Goal: Information Seeking & Learning: Learn about a topic

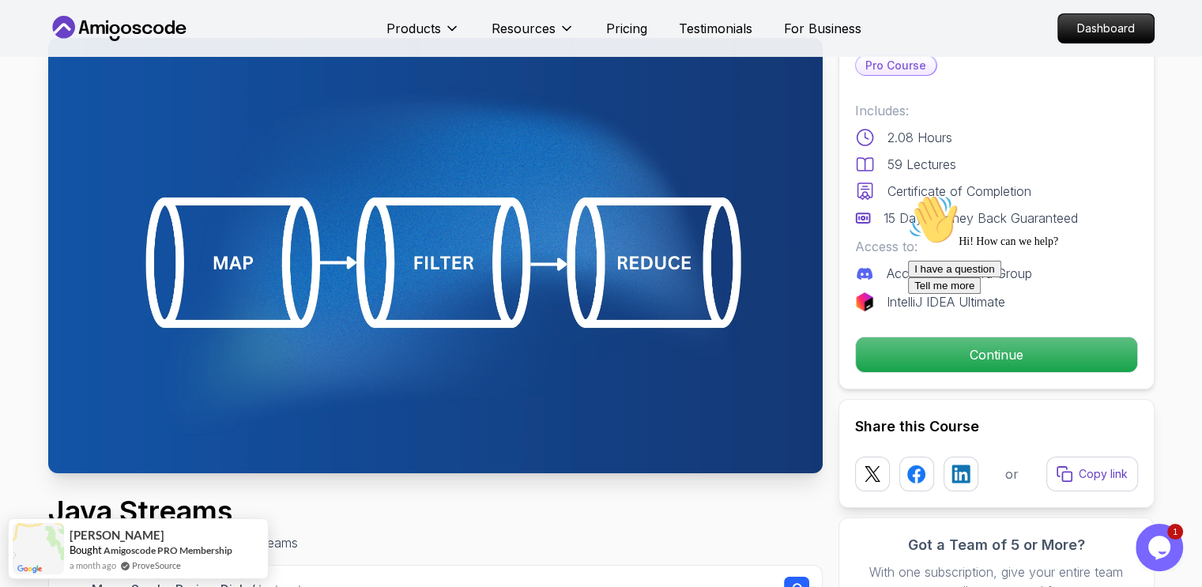
scroll to position [56, 0]
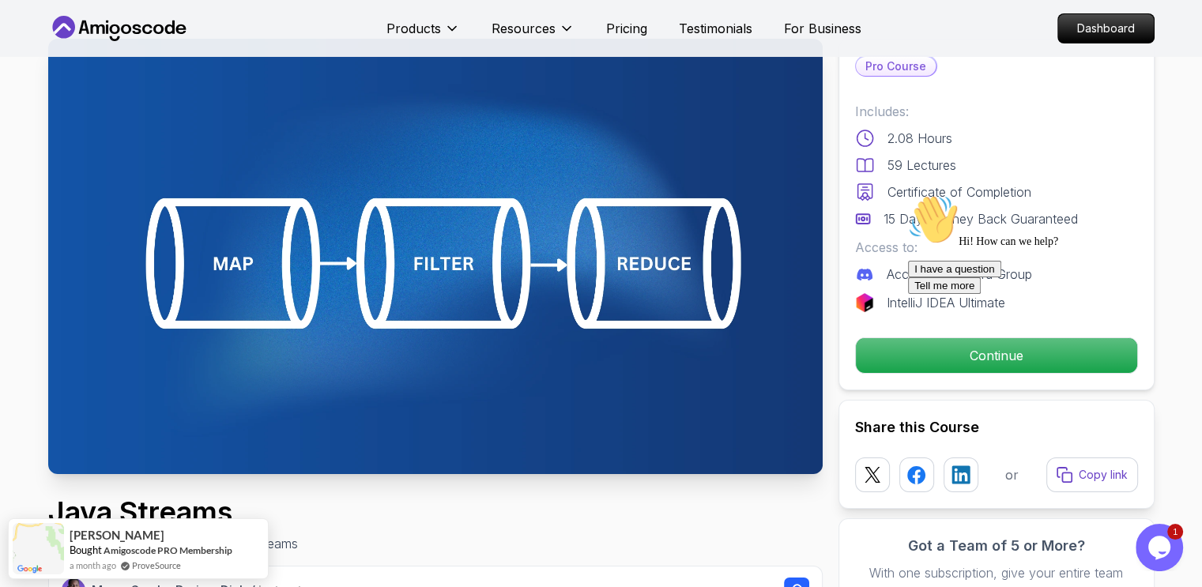
click at [994, 194] on div at bounding box center [1050, 194] width 285 height 0
click at [908, 194] on icon "Chat attention grabber" at bounding box center [908, 194] width 0 height 0
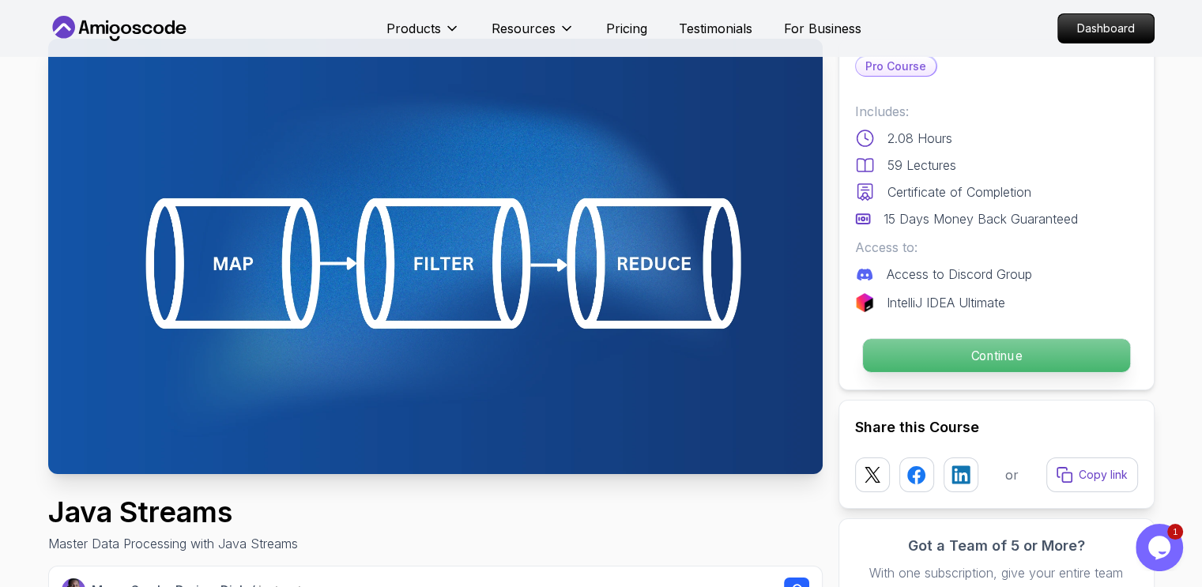
click at [1068, 356] on p "Continue" at bounding box center [996, 355] width 267 height 33
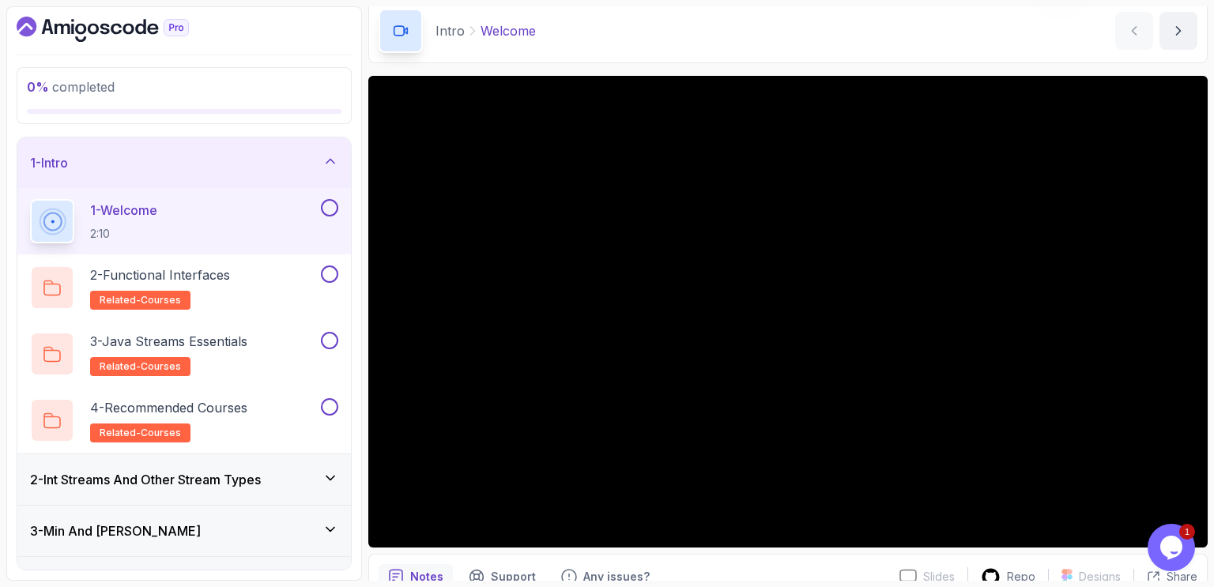
scroll to position [63, 0]
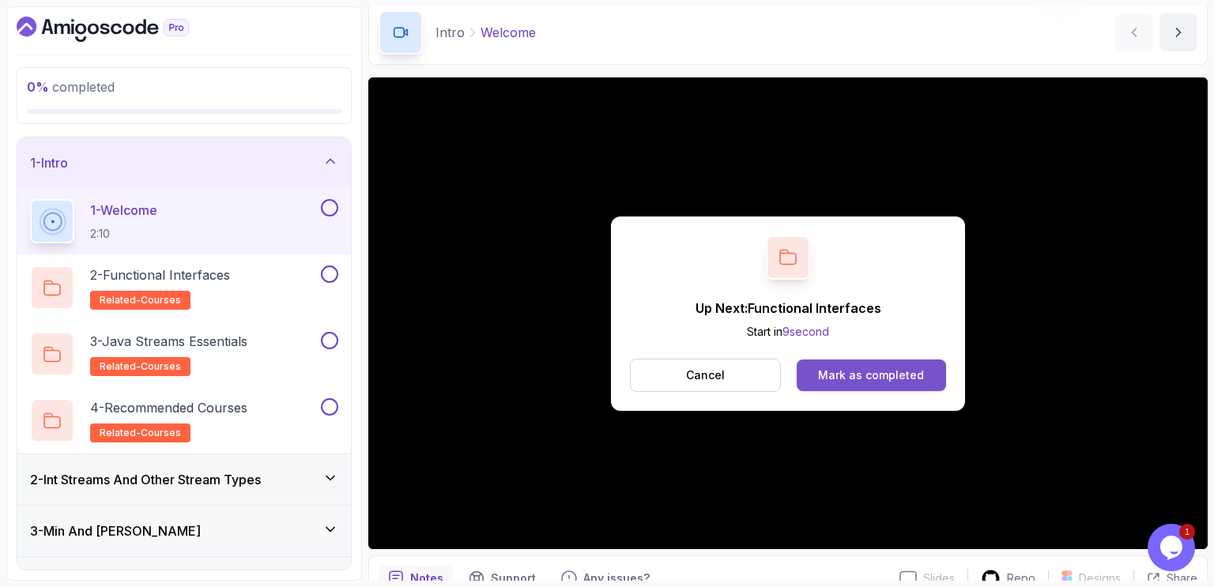
click at [900, 368] on div "Mark as completed" at bounding box center [871, 376] width 106 height 16
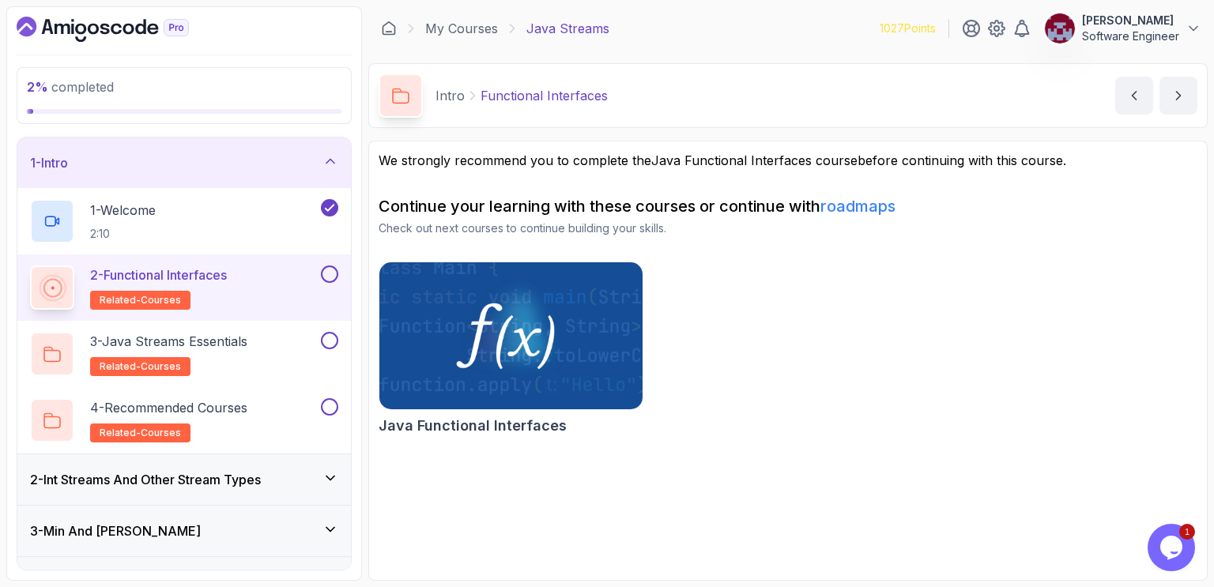
click at [335, 277] on button at bounding box center [329, 274] width 17 height 17
click at [1179, 92] on icon "next content" at bounding box center [1179, 96] width 16 height 16
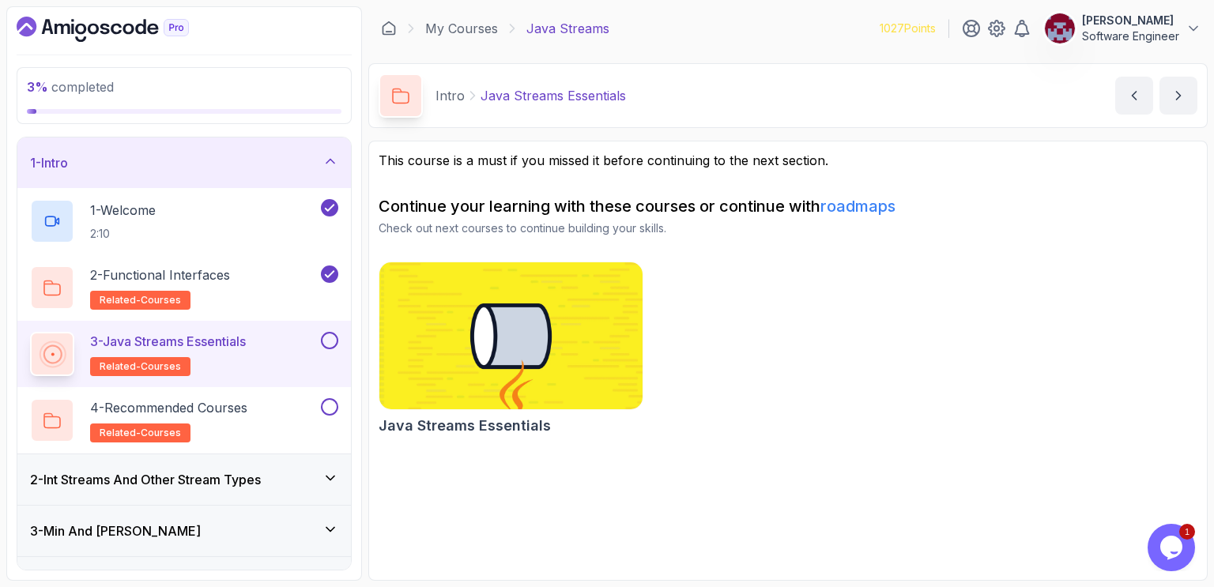
click at [329, 339] on button at bounding box center [329, 340] width 17 height 17
click at [1183, 98] on icon "next content" at bounding box center [1179, 96] width 16 height 16
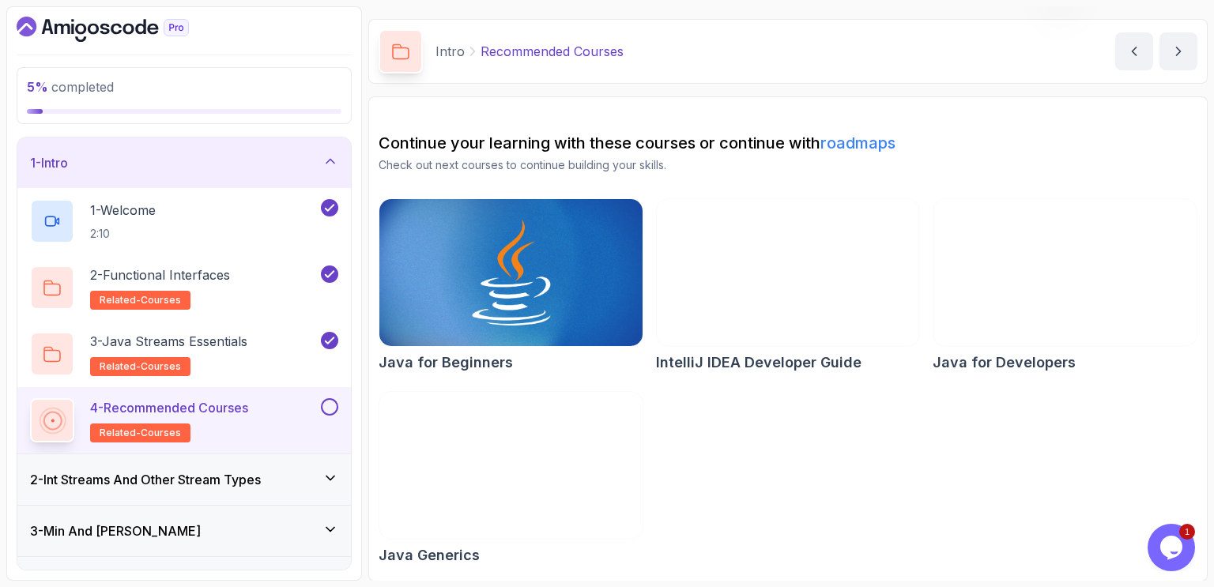
scroll to position [44, 0]
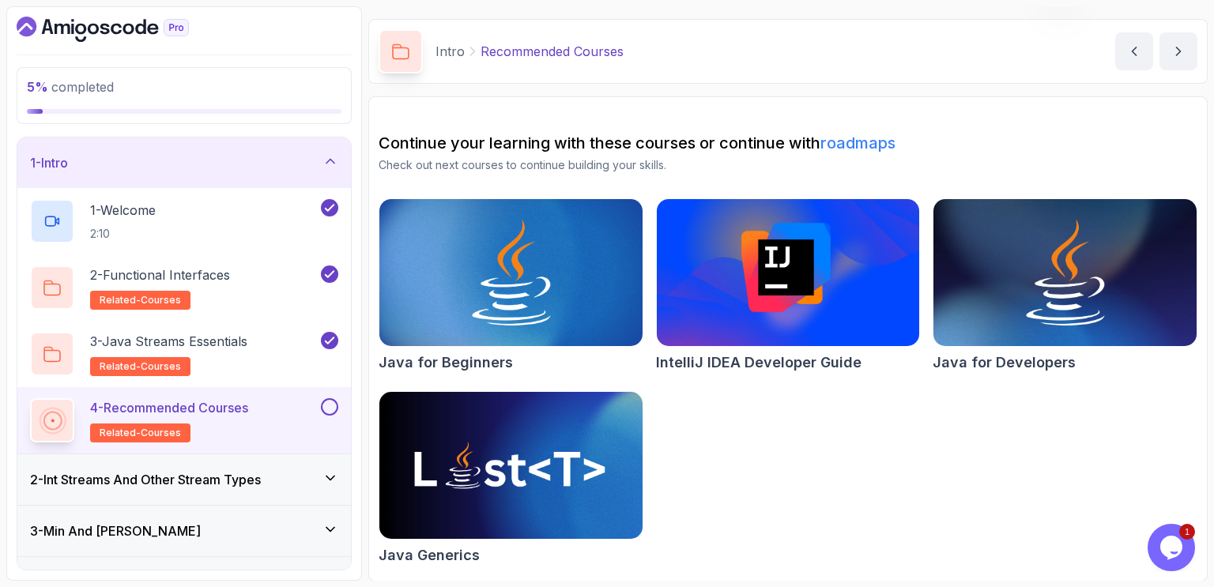
click at [328, 406] on button at bounding box center [329, 406] width 17 height 17
click at [1176, 47] on icon "next content" at bounding box center [1179, 51] width 16 height 16
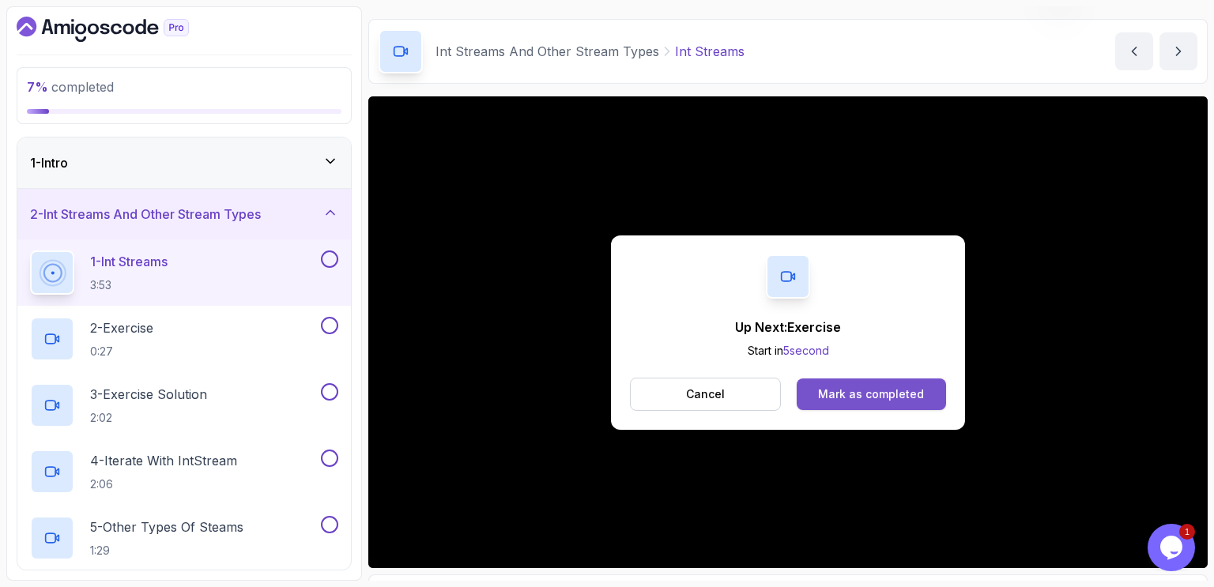
click at [862, 391] on div "Mark as completed" at bounding box center [871, 395] width 106 height 16
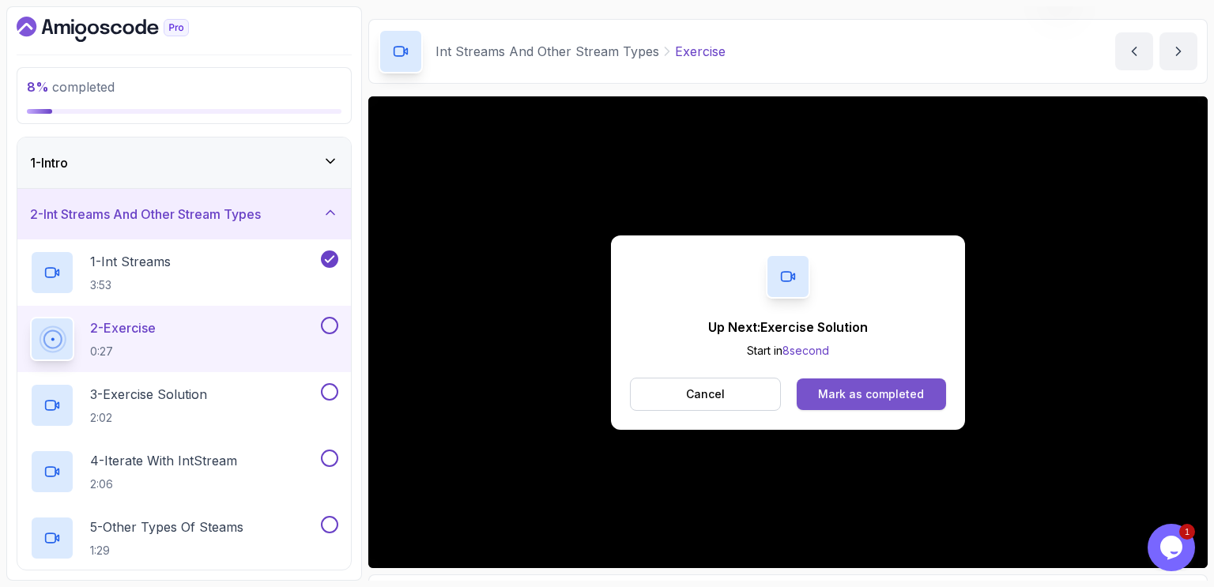
click at [876, 391] on div "Mark as completed" at bounding box center [871, 395] width 106 height 16
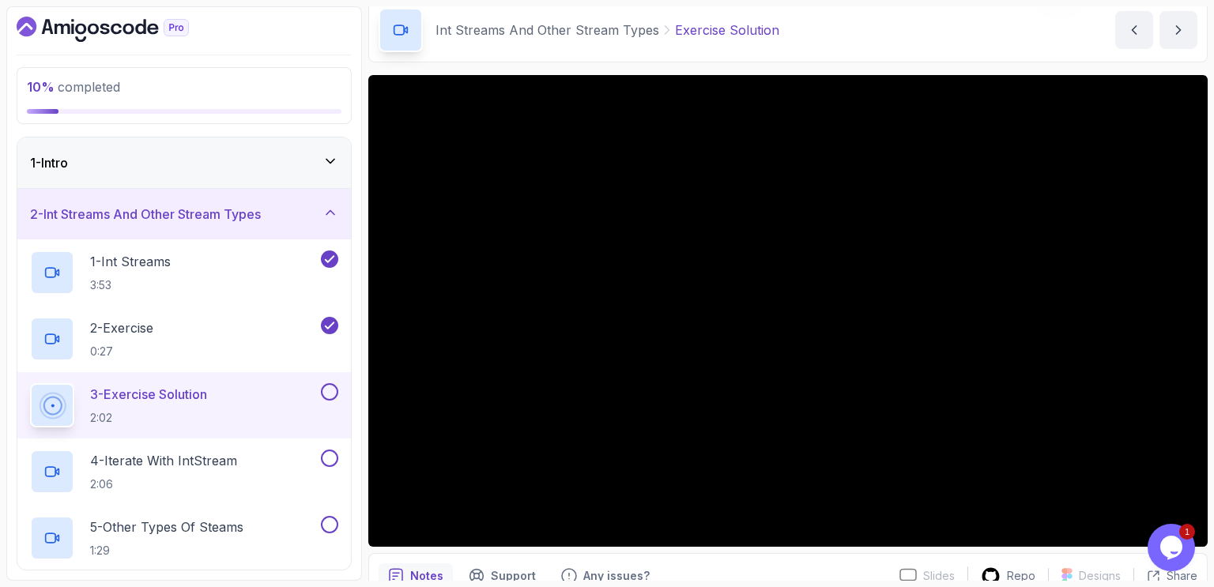
scroll to position [66, 0]
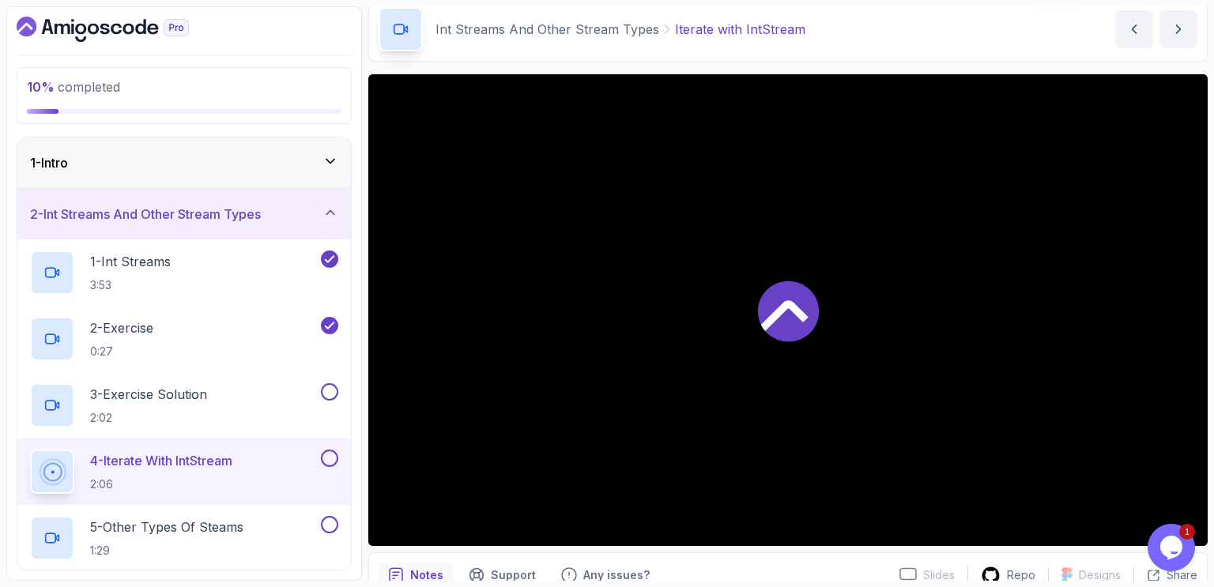
drag, startPoint x: 848, startPoint y: 354, endPoint x: 848, endPoint y: 364, distance: 9.5
click at [848, 364] on div at bounding box center [788, 310] width 840 height 472
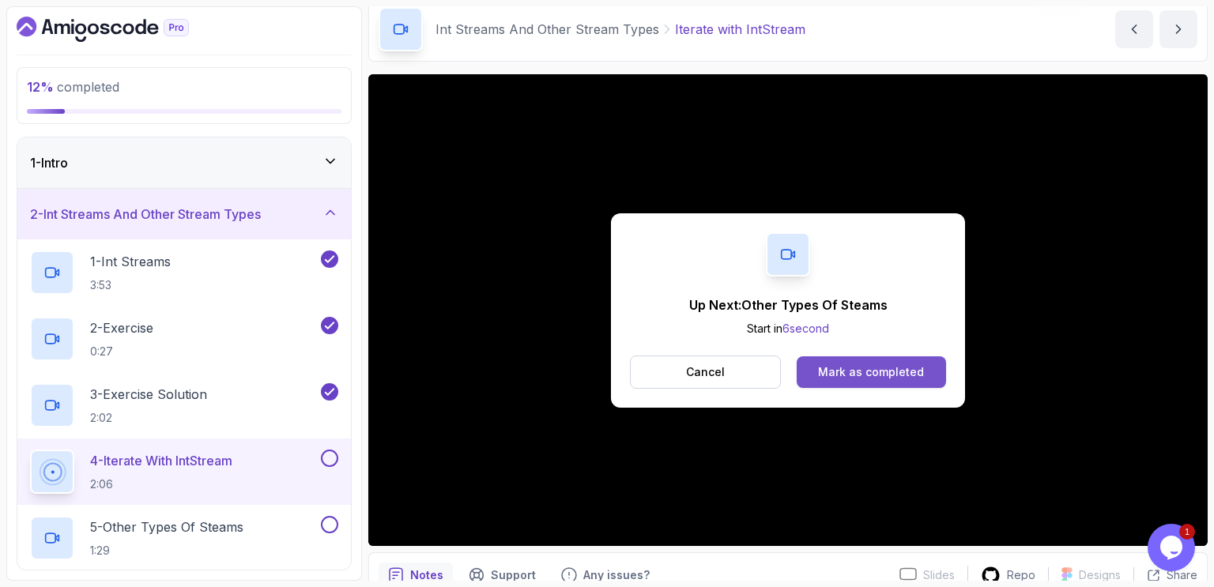
click at [881, 376] on div "Mark as completed" at bounding box center [871, 372] width 106 height 16
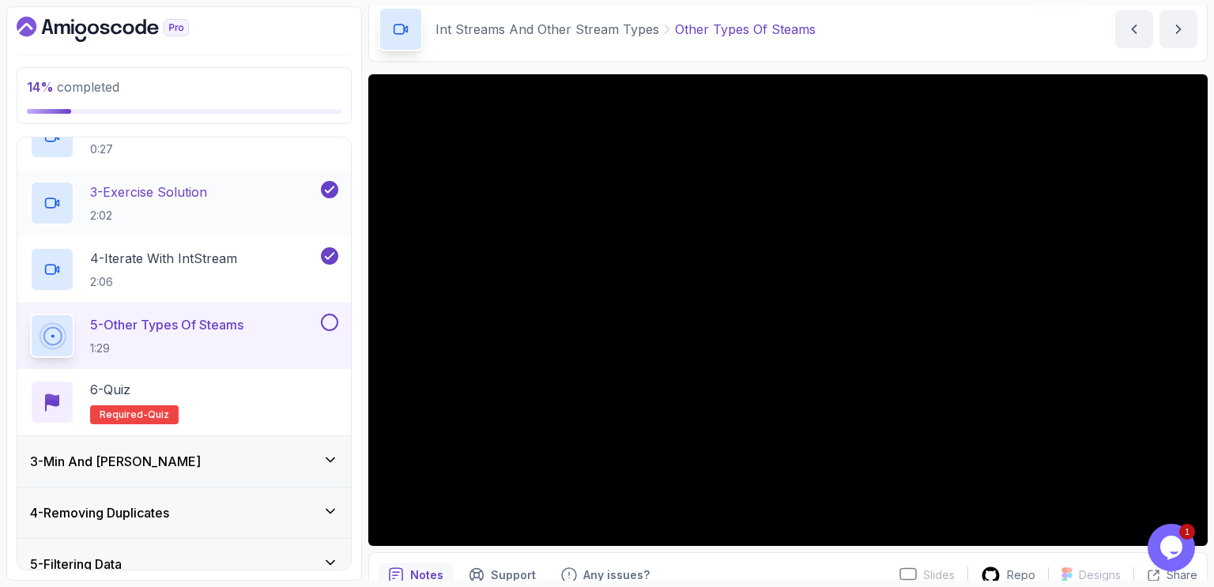
scroll to position [199, 0]
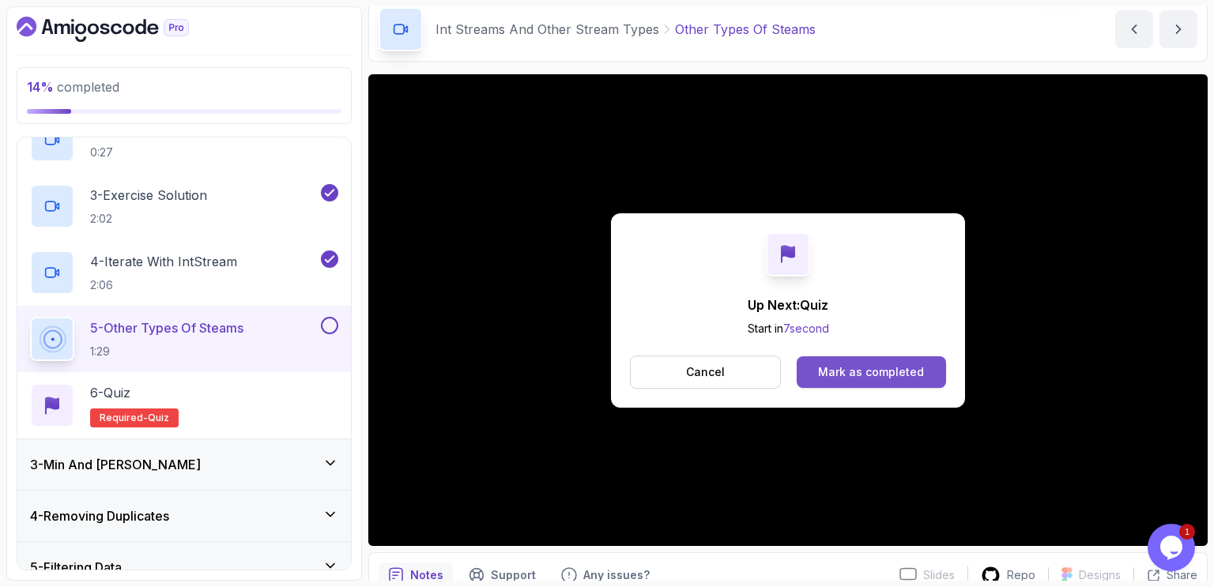
click at [883, 367] on div "Mark as completed" at bounding box center [871, 372] width 106 height 16
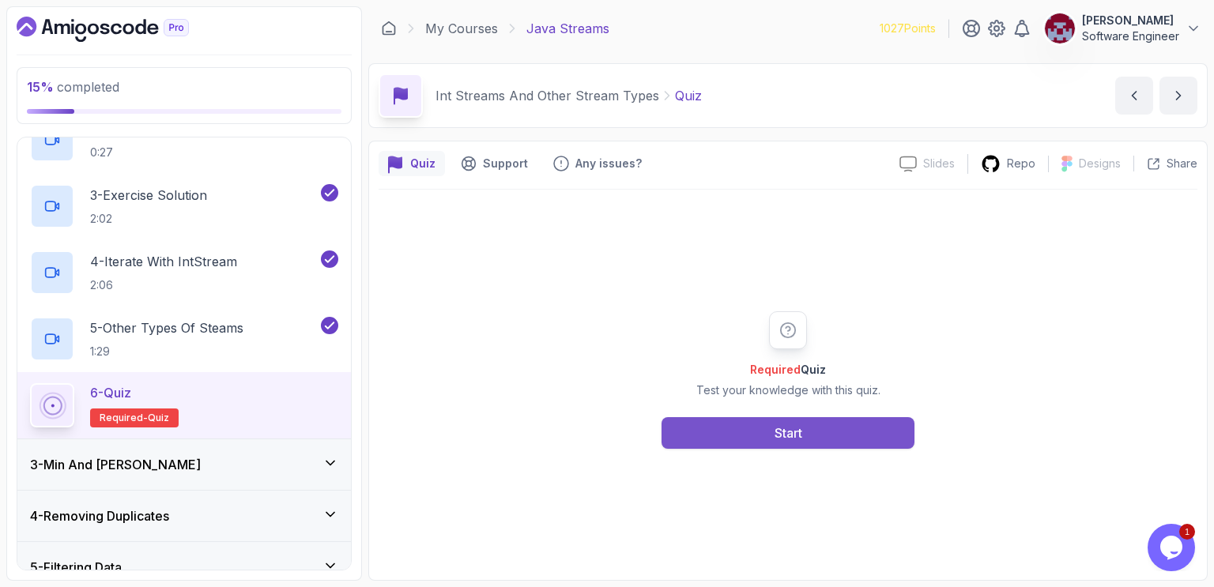
click at [778, 433] on div "Start" at bounding box center [789, 433] width 28 height 19
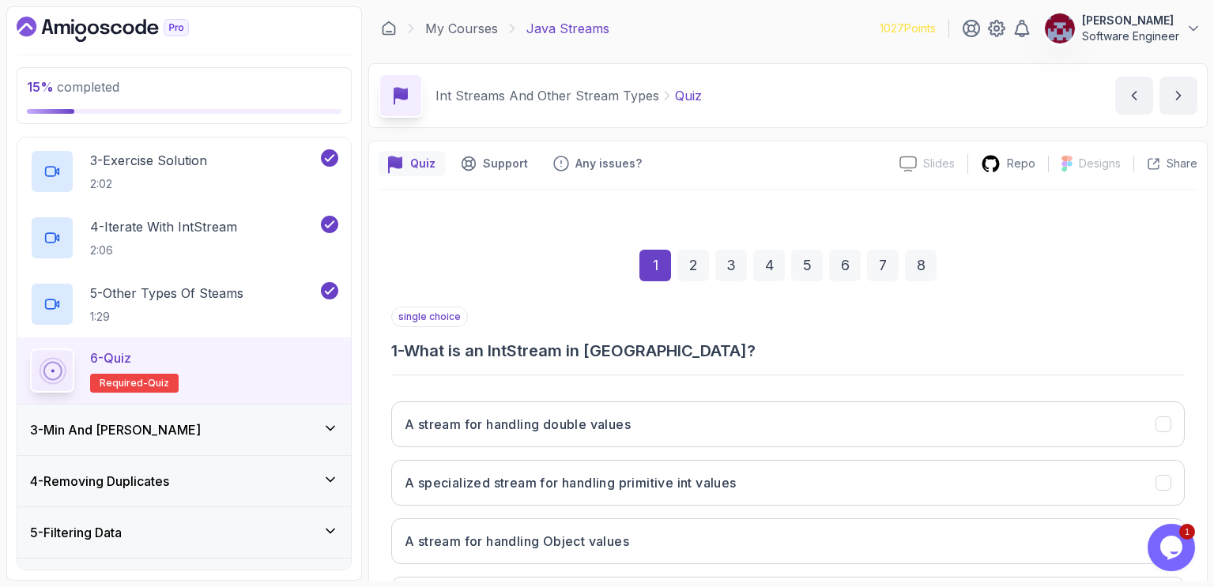
scroll to position [142, 0]
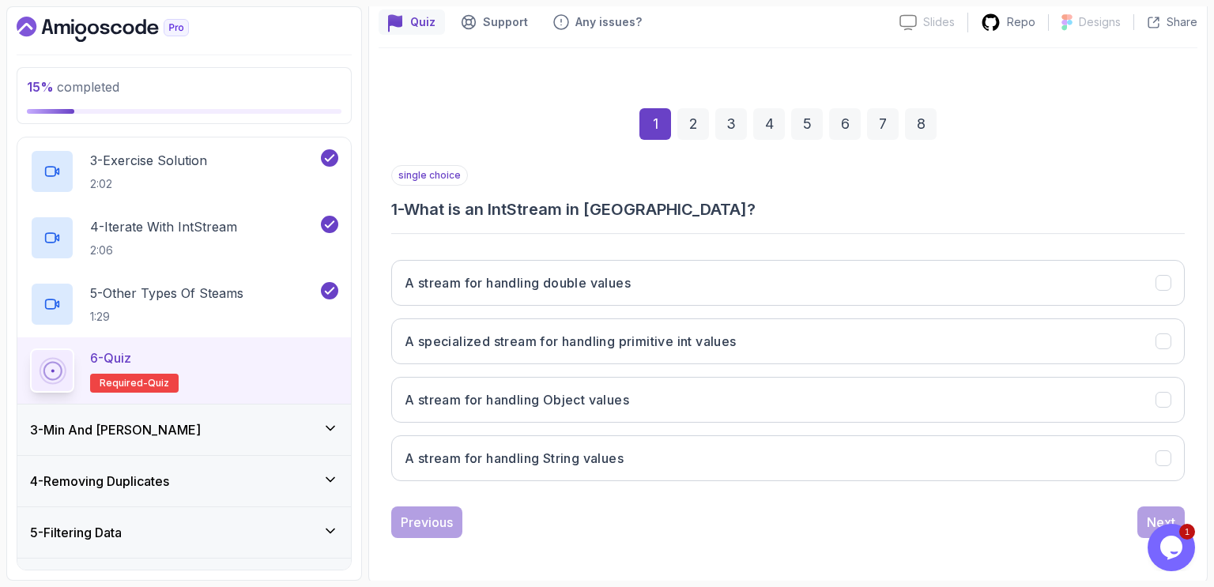
click at [681, 203] on h3 "1 - What is an IntStream in [GEOGRAPHIC_DATA]?" at bounding box center [788, 209] width 794 height 22
click at [703, 332] on h3 "A specialized stream for handling primitive int values" at bounding box center [571, 341] width 332 height 19
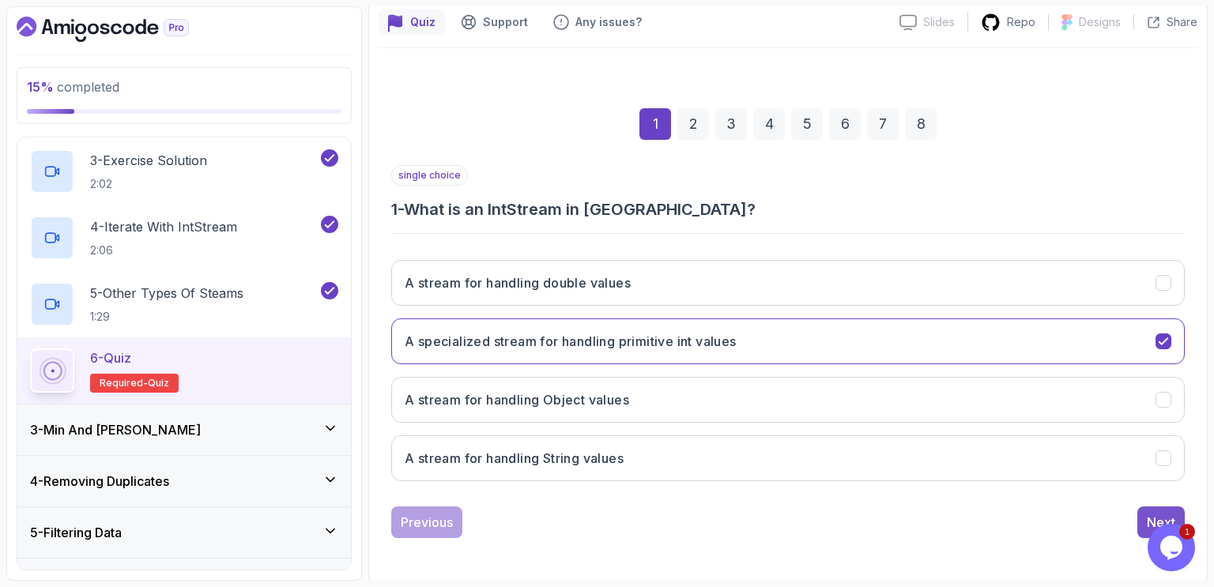
click at [1154, 514] on div "Next" at bounding box center [1161, 522] width 28 height 19
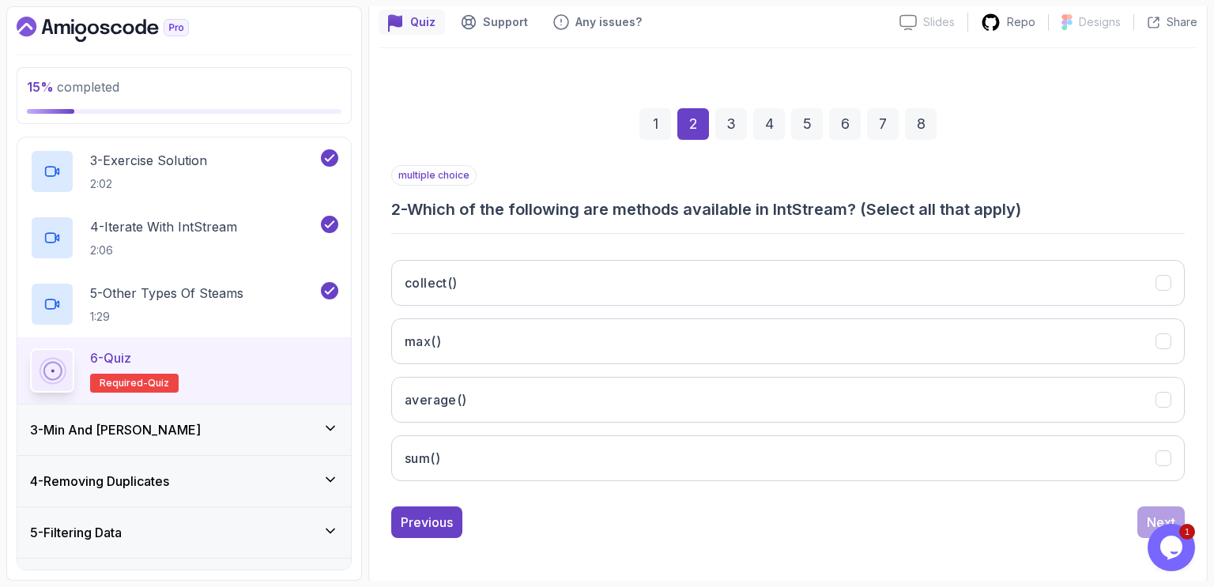
click at [673, 209] on h3 "2 - Which of the following are methods available in IntStream? (Select all that…" at bounding box center [788, 209] width 794 height 22
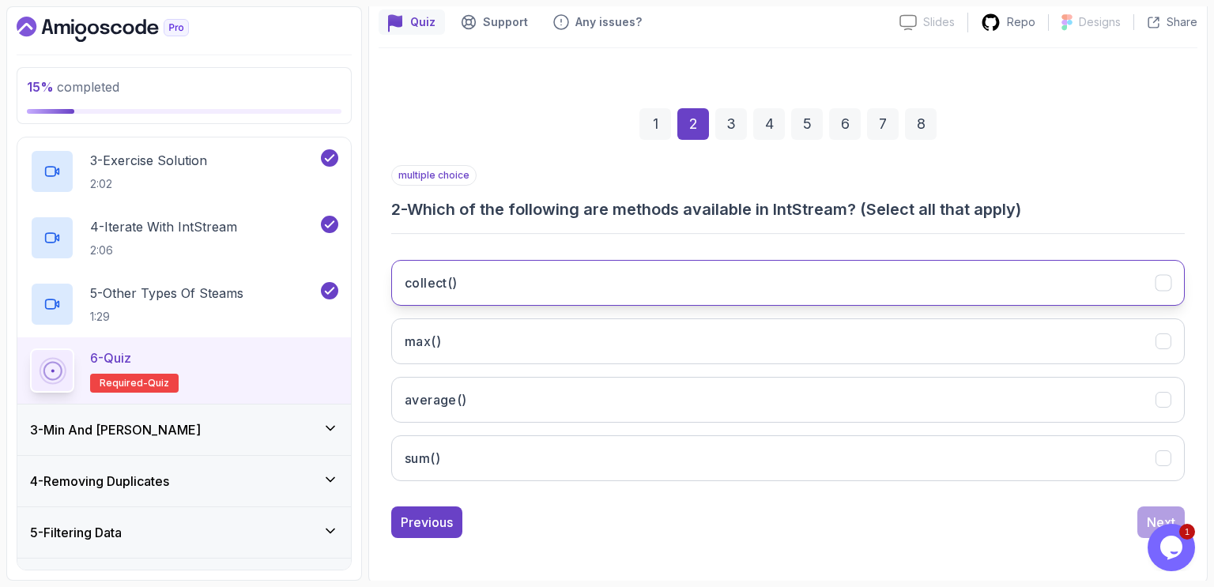
click at [485, 278] on button "collect()" at bounding box center [788, 283] width 794 height 46
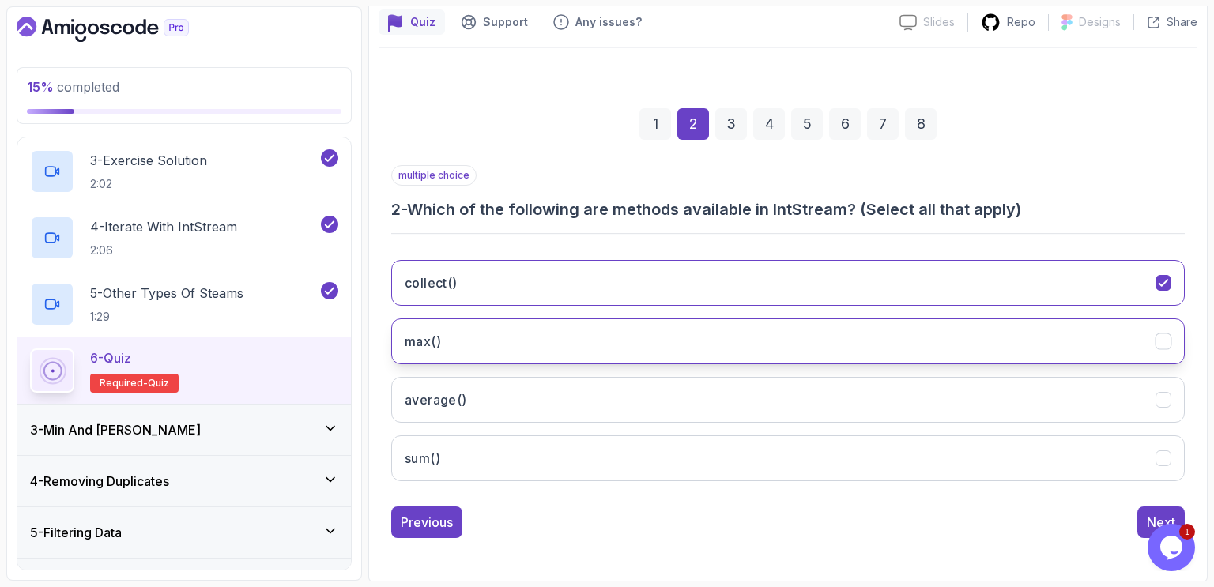
click at [473, 334] on button "max()" at bounding box center [788, 342] width 794 height 46
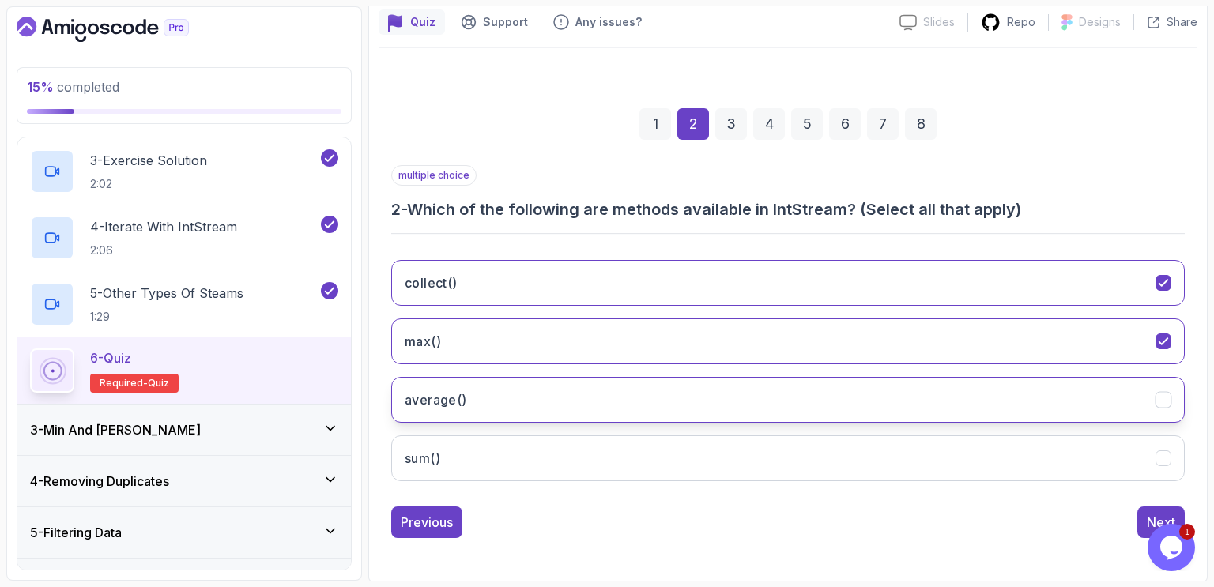
click at [487, 386] on button "average()" at bounding box center [788, 400] width 794 height 46
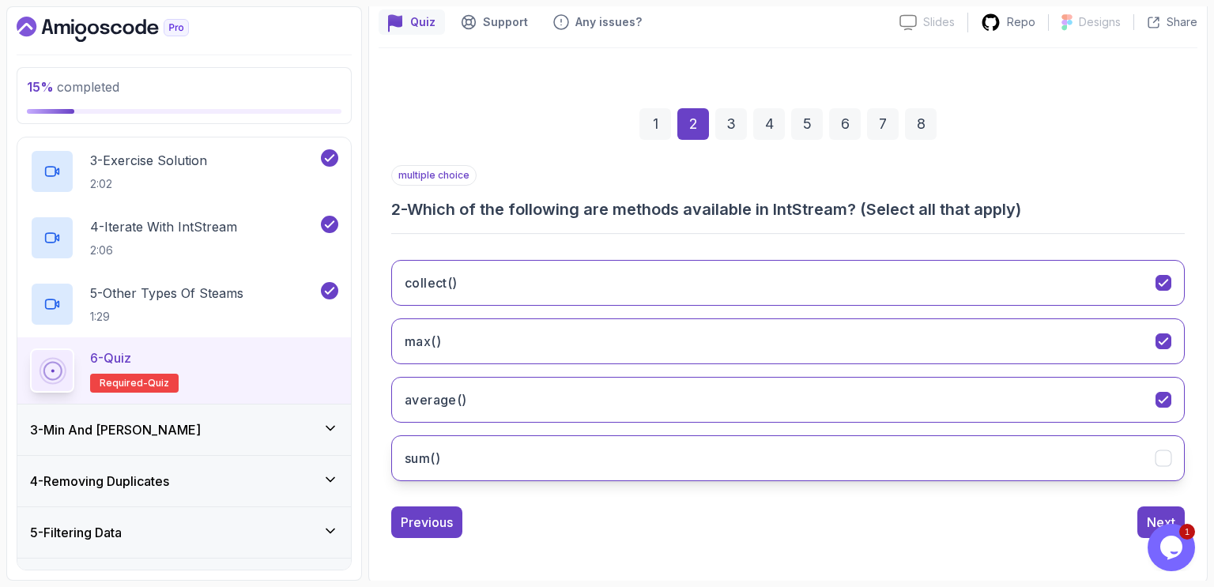
click at [504, 451] on button "sum()" at bounding box center [788, 459] width 794 height 46
click at [1148, 518] on div "Next" at bounding box center [1161, 522] width 28 height 19
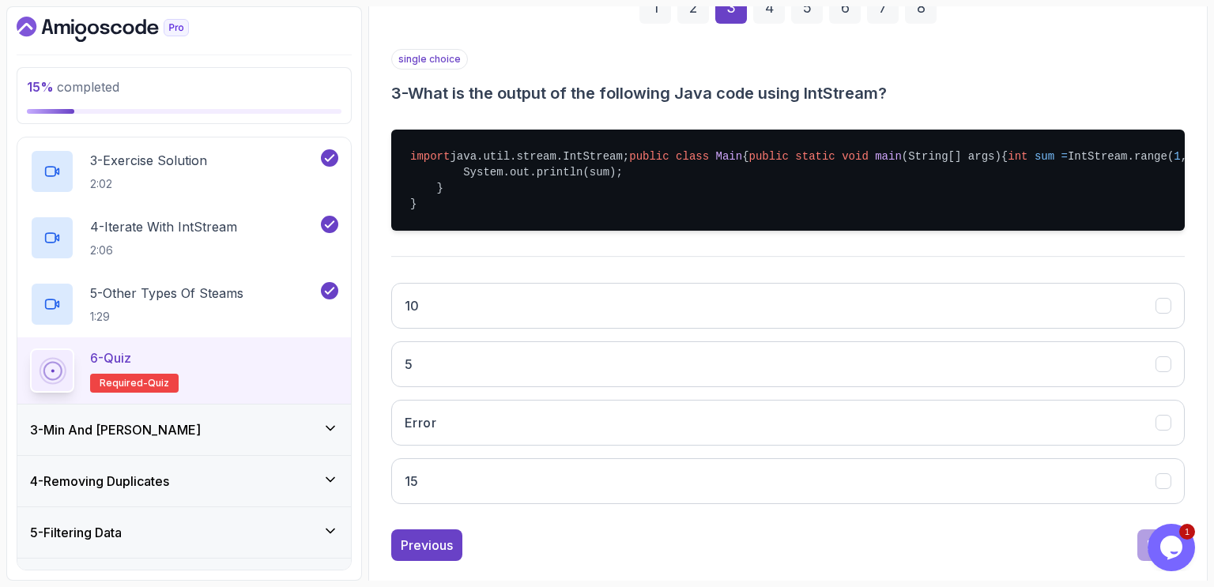
scroll to position [257, 0]
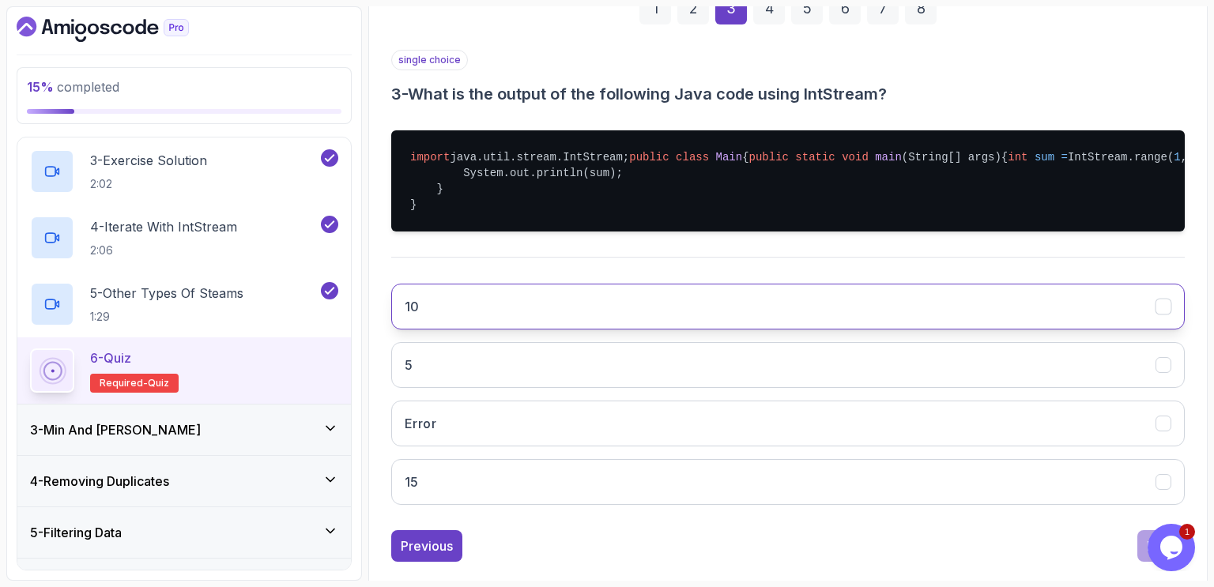
click at [678, 330] on button "10" at bounding box center [788, 307] width 794 height 46
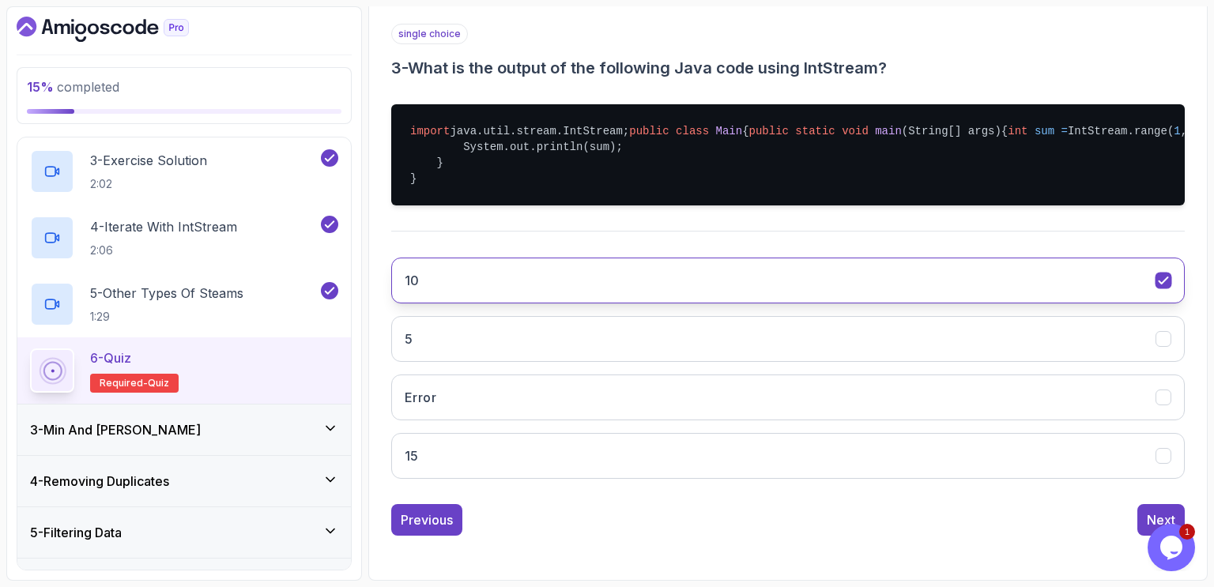
scroll to position [342, 0]
click at [1149, 515] on div "Next" at bounding box center [1161, 520] width 28 height 19
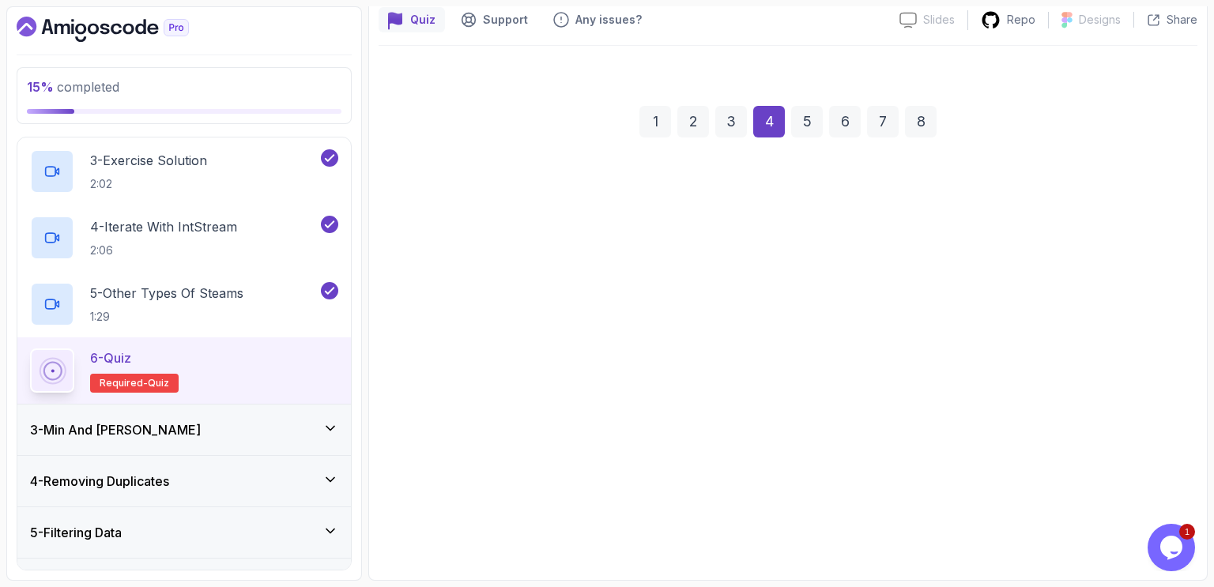
scroll to position [142, 0]
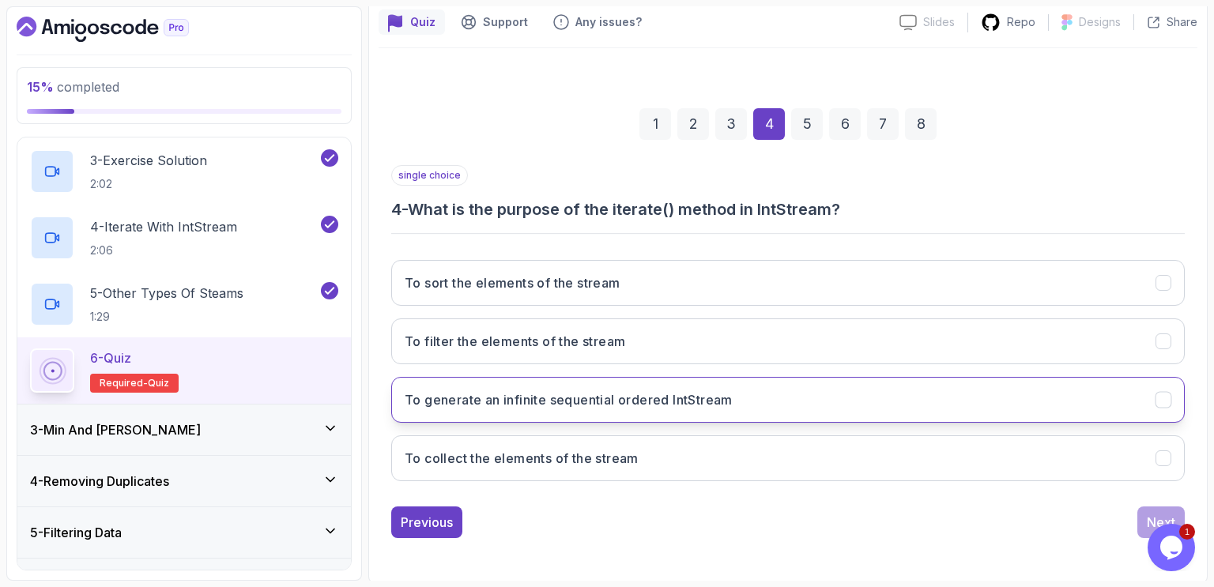
click at [617, 396] on h3 "To generate an infinite sequential ordered IntStream" at bounding box center [569, 400] width 328 height 19
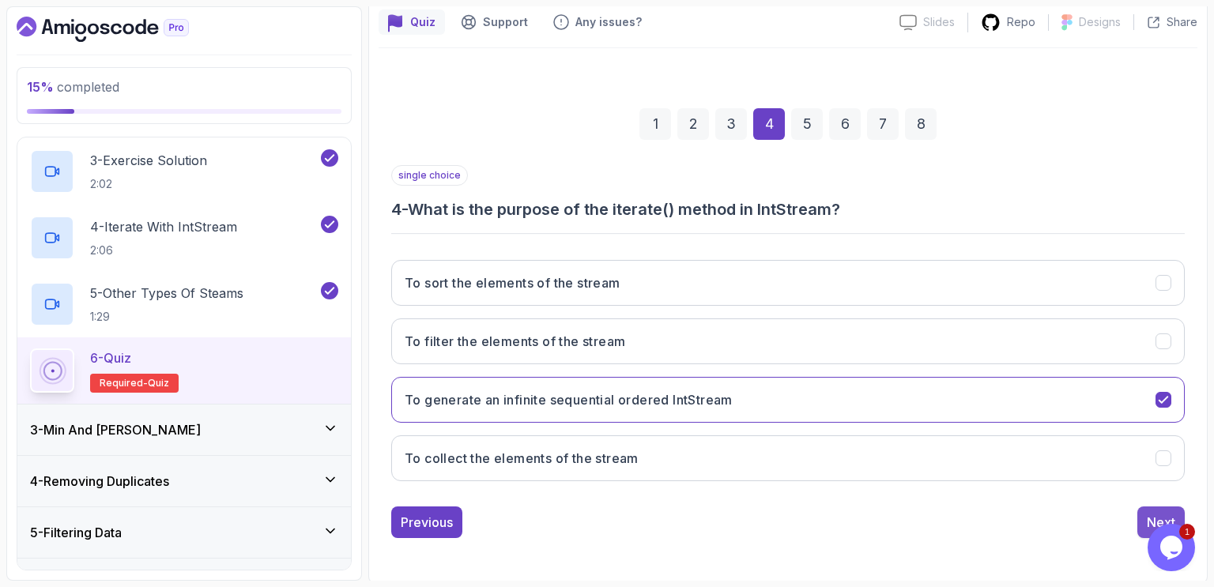
click at [1150, 521] on div "Next" at bounding box center [1161, 522] width 28 height 19
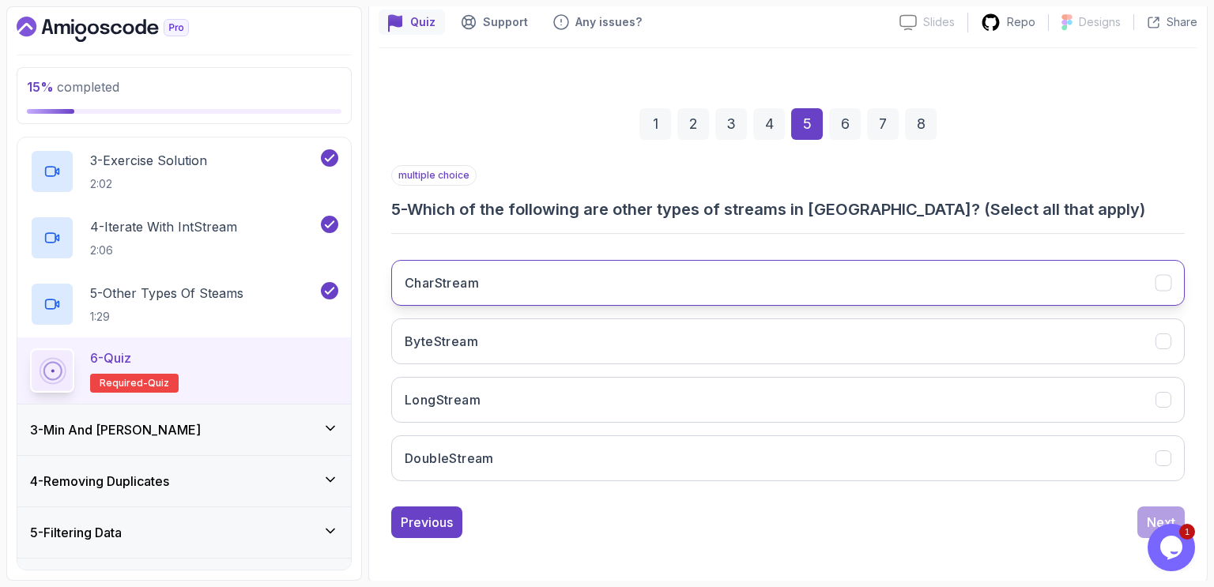
click at [511, 286] on button "CharStream" at bounding box center [788, 283] width 794 height 46
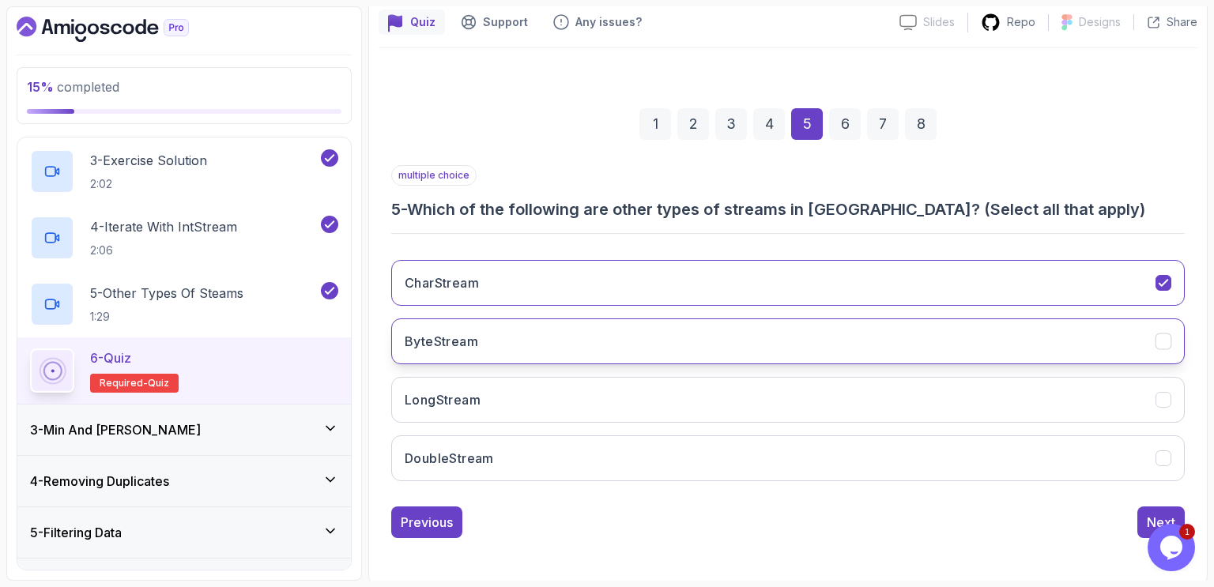
click at [485, 330] on button "ByteStream" at bounding box center [788, 342] width 794 height 46
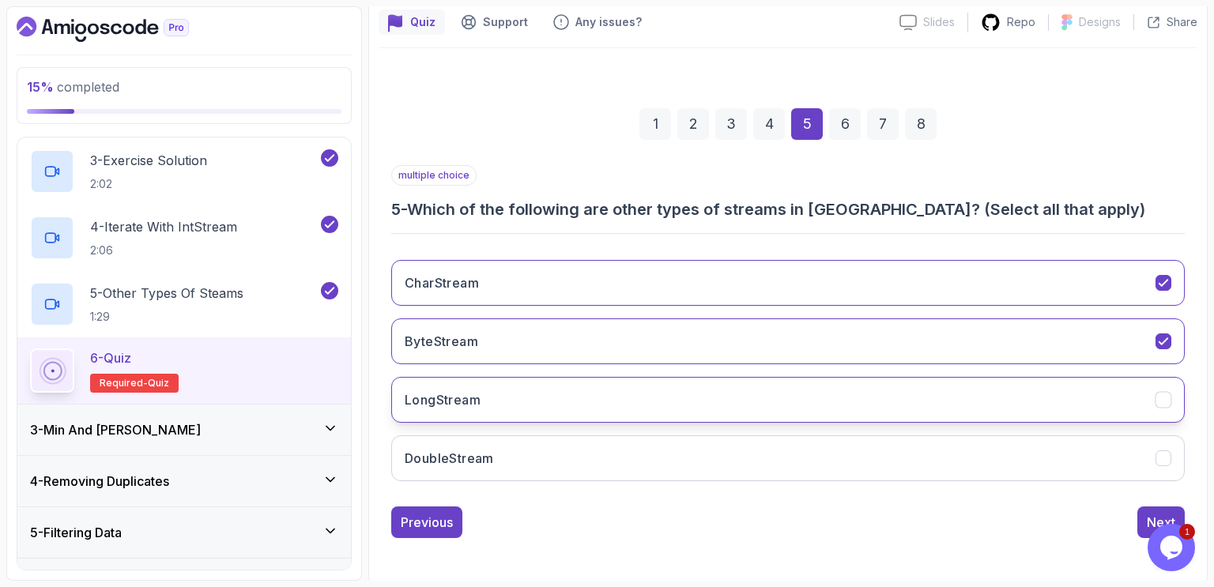
click at [455, 400] on h3 "LongStream" at bounding box center [443, 400] width 76 height 19
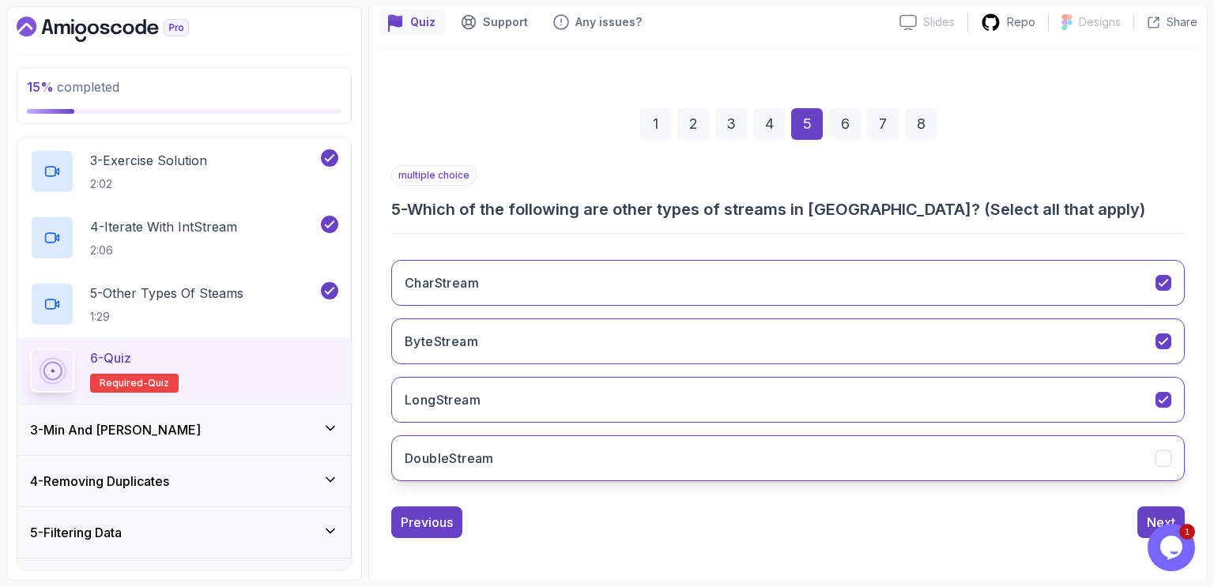
click at [455, 449] on h3 "DoubleStream" at bounding box center [449, 458] width 89 height 19
click at [1150, 517] on div "Next" at bounding box center [1161, 522] width 28 height 19
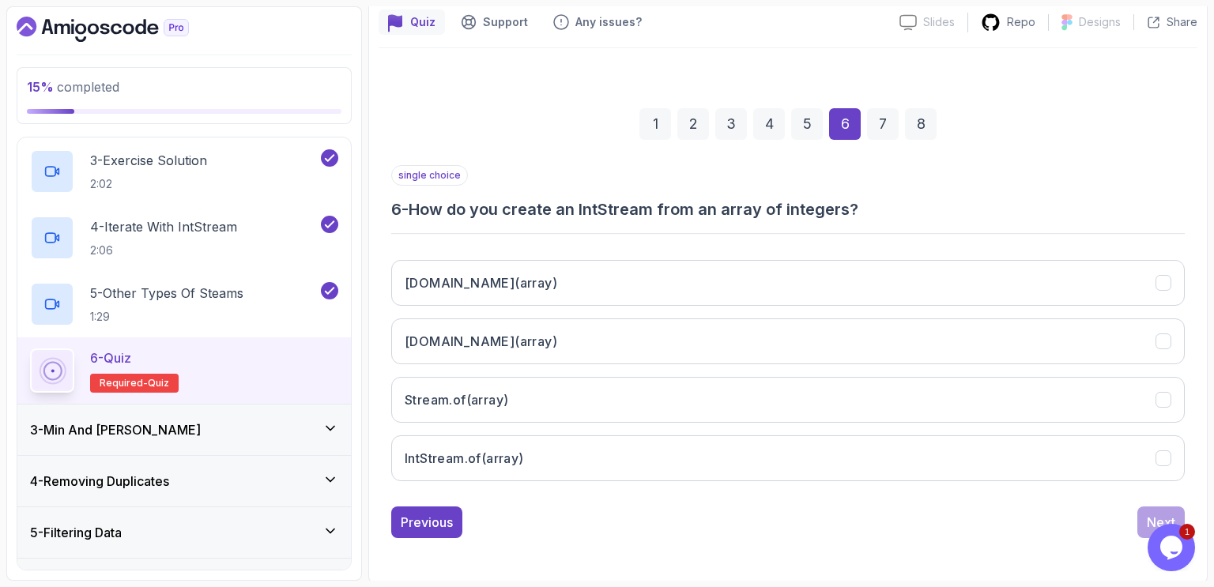
click at [932, 183] on div "single choice 6 - How do you create an IntStream from an array of integers?" at bounding box center [788, 192] width 794 height 55
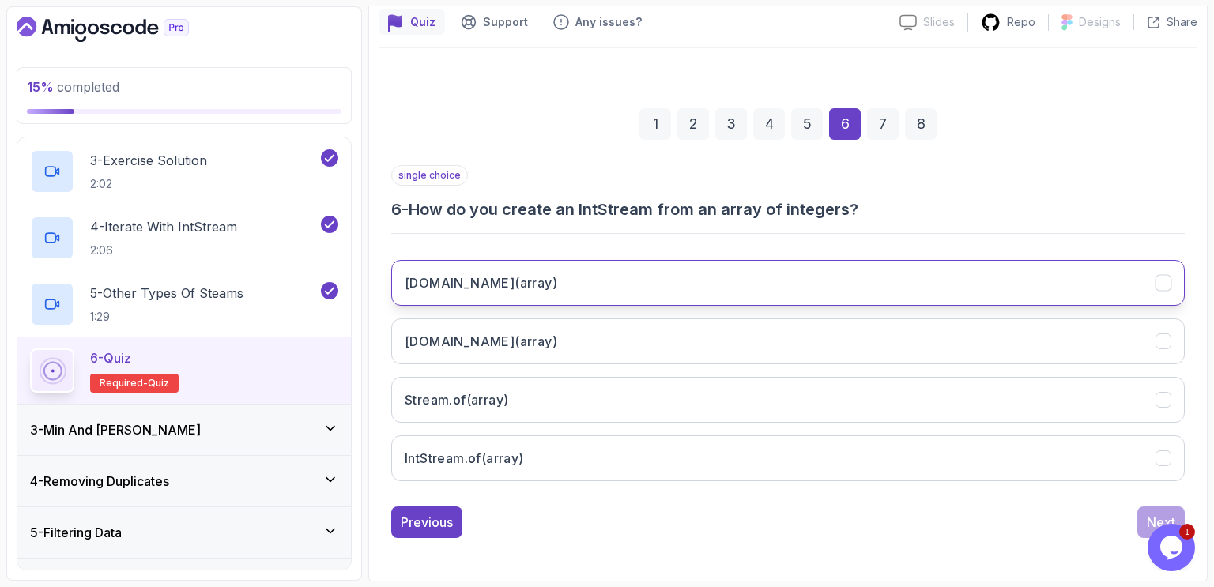
click at [504, 285] on h3 "[DOMAIN_NAME](array)" at bounding box center [481, 283] width 153 height 19
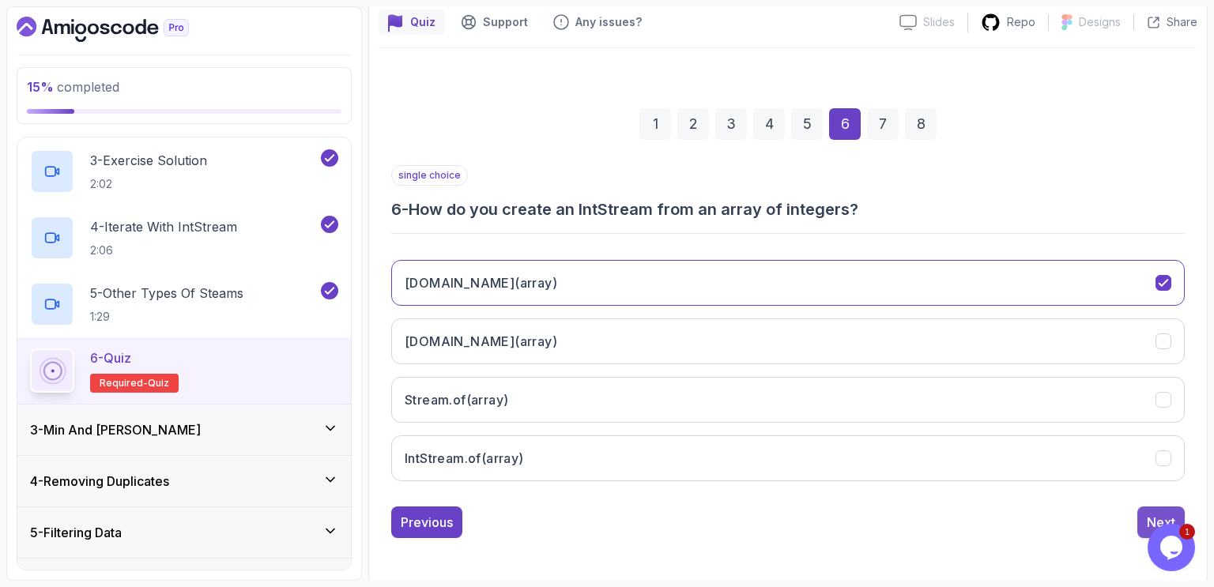
click at [1157, 513] on div "Next" at bounding box center [1161, 522] width 28 height 19
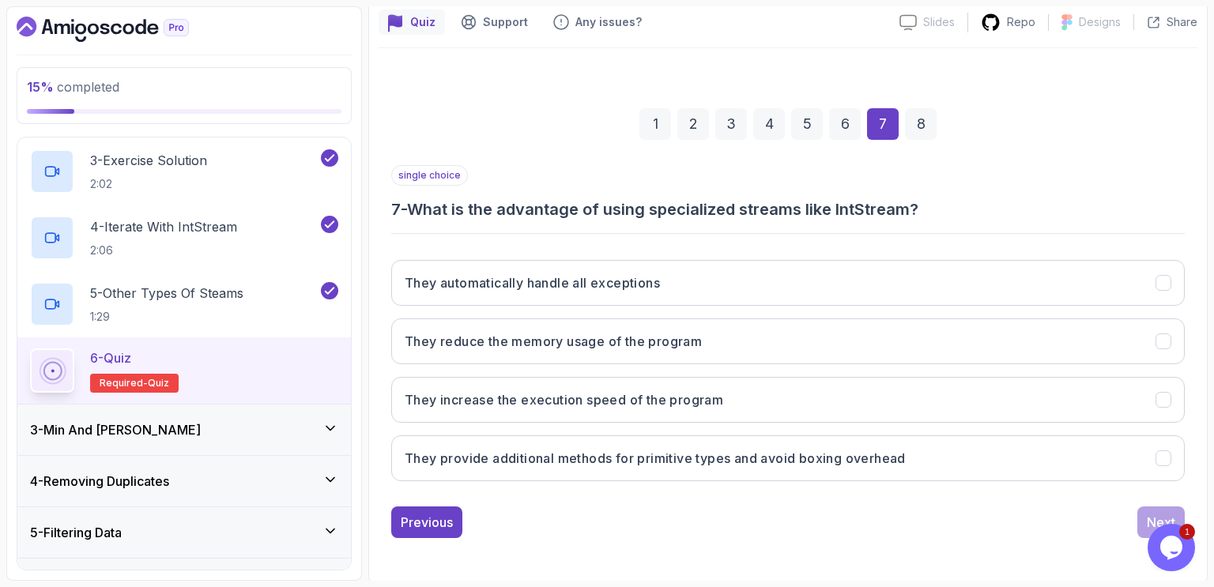
click at [1040, 194] on div "single choice 7 - What is the advantage of using specialized streams like IntSt…" at bounding box center [788, 192] width 794 height 55
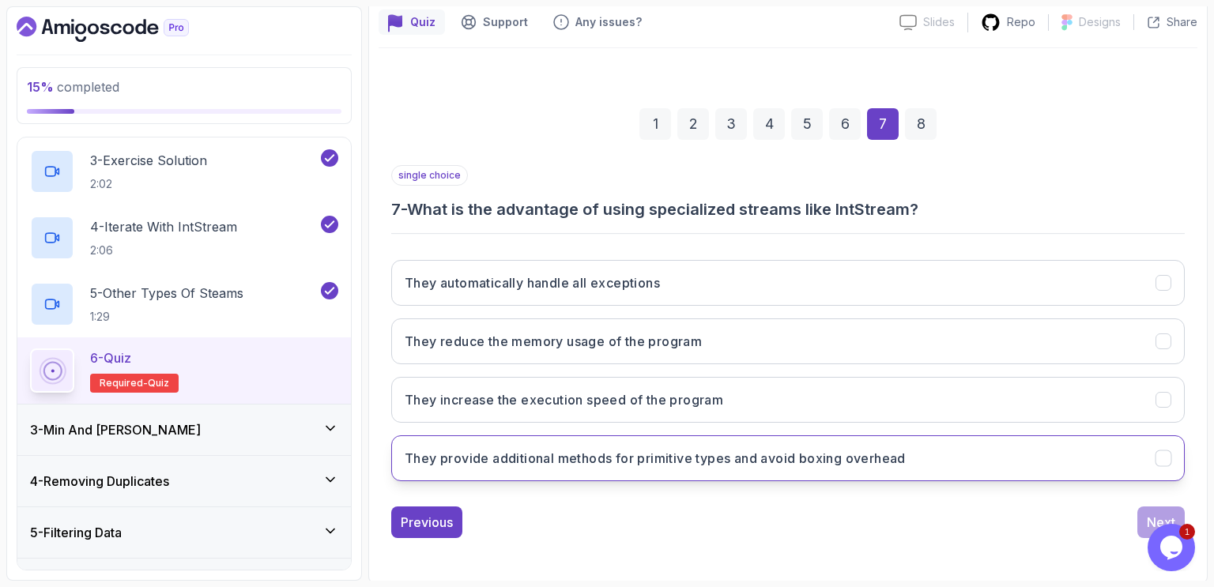
click at [815, 457] on h3 "They provide additional methods for primitive types and avoid boxing overhead" at bounding box center [655, 458] width 501 height 19
click at [1150, 515] on div "Next" at bounding box center [1161, 522] width 28 height 19
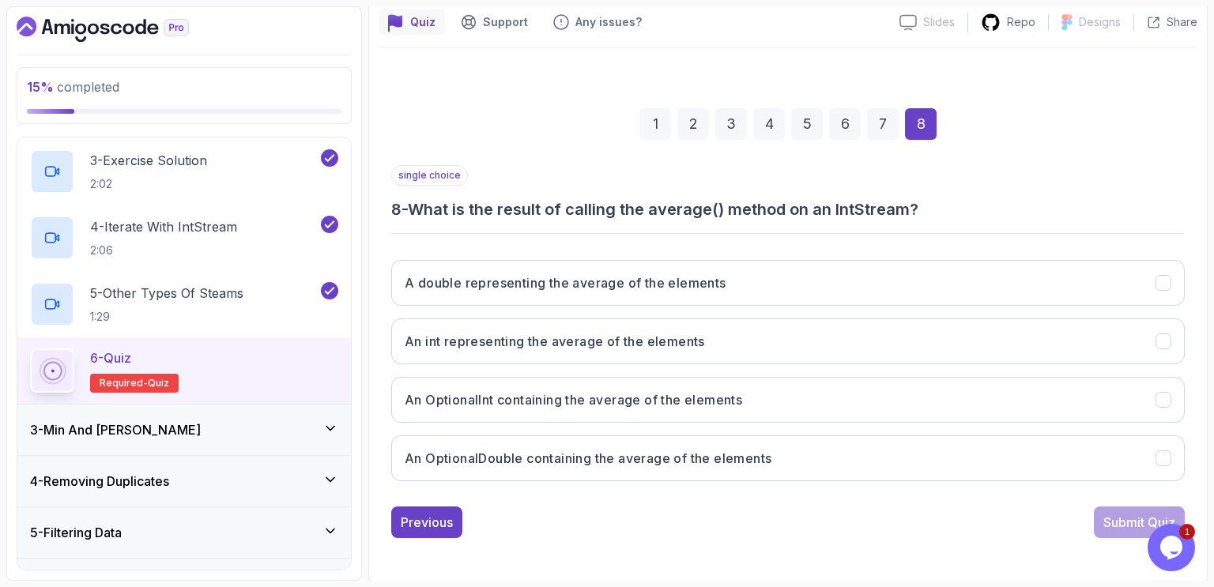
click at [658, 192] on div "single choice 8 - What is the result of calling the average() method on an IntS…" at bounding box center [788, 192] width 794 height 55
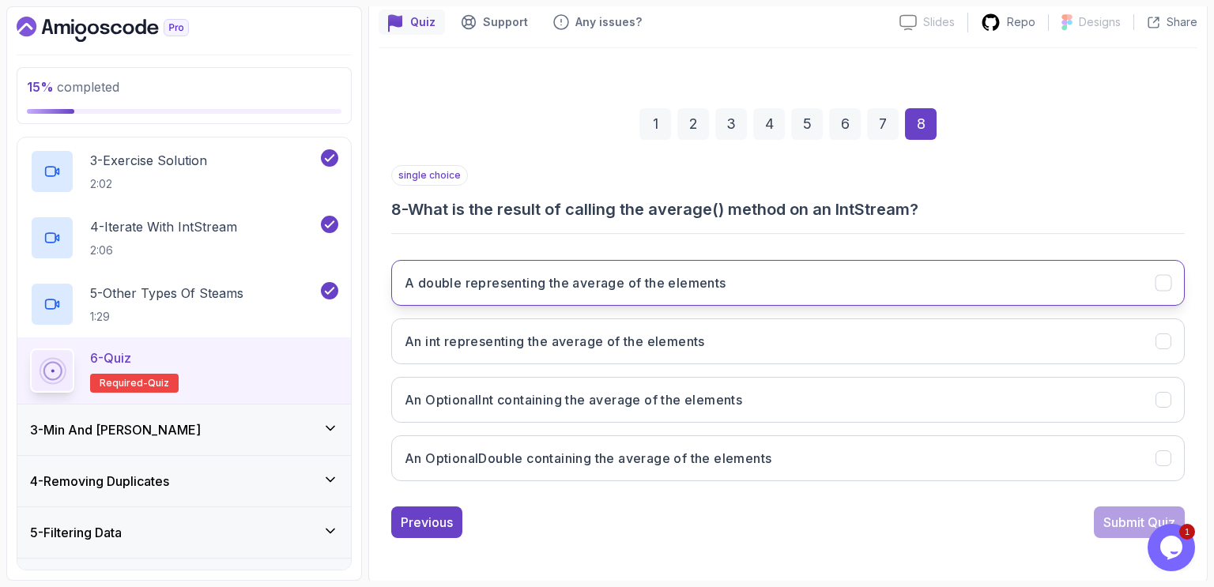
click at [695, 277] on h3 "A double representing the average of the elements" at bounding box center [566, 283] width 322 height 19
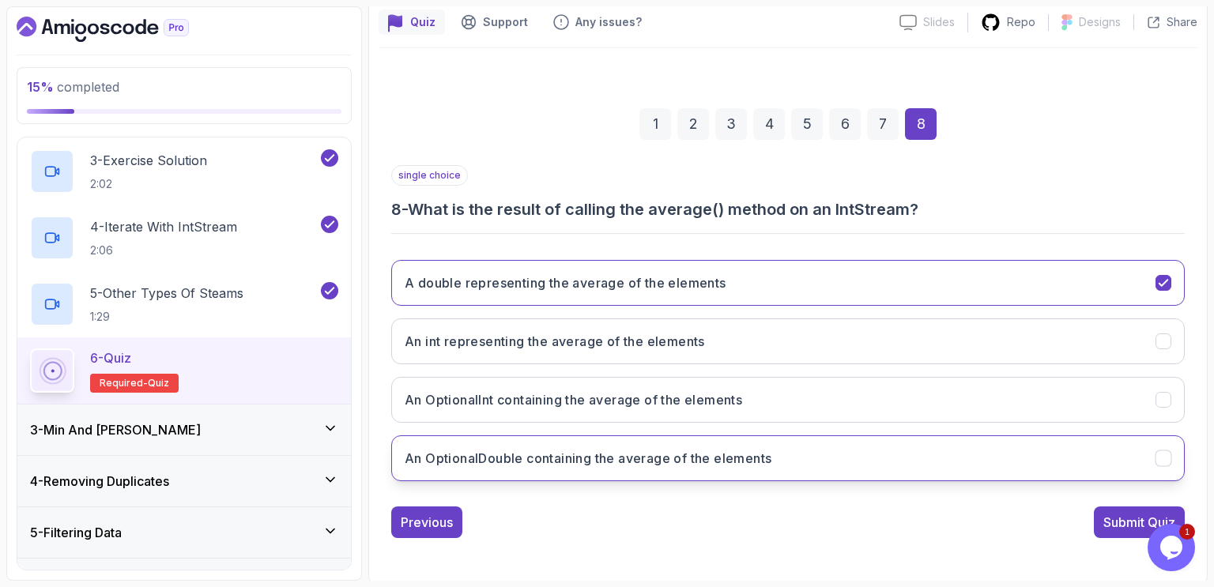
click at [598, 459] on h3 "An OptionalDouble containing the average of the elements" at bounding box center [588, 458] width 367 height 19
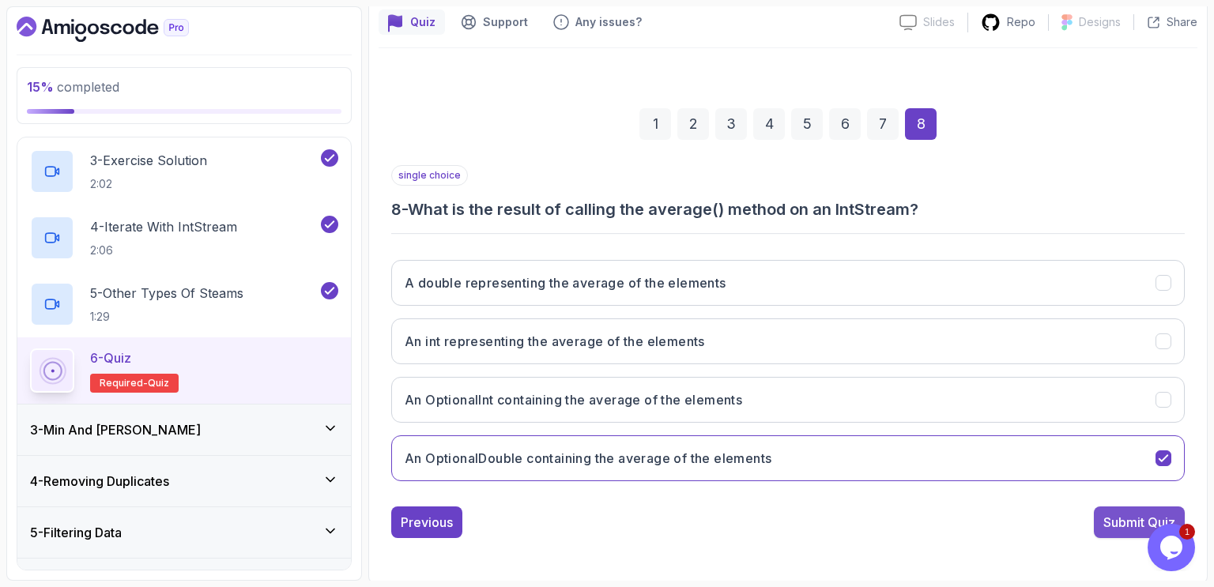
click at [1104, 520] on div "Submit Quiz" at bounding box center [1140, 522] width 72 height 19
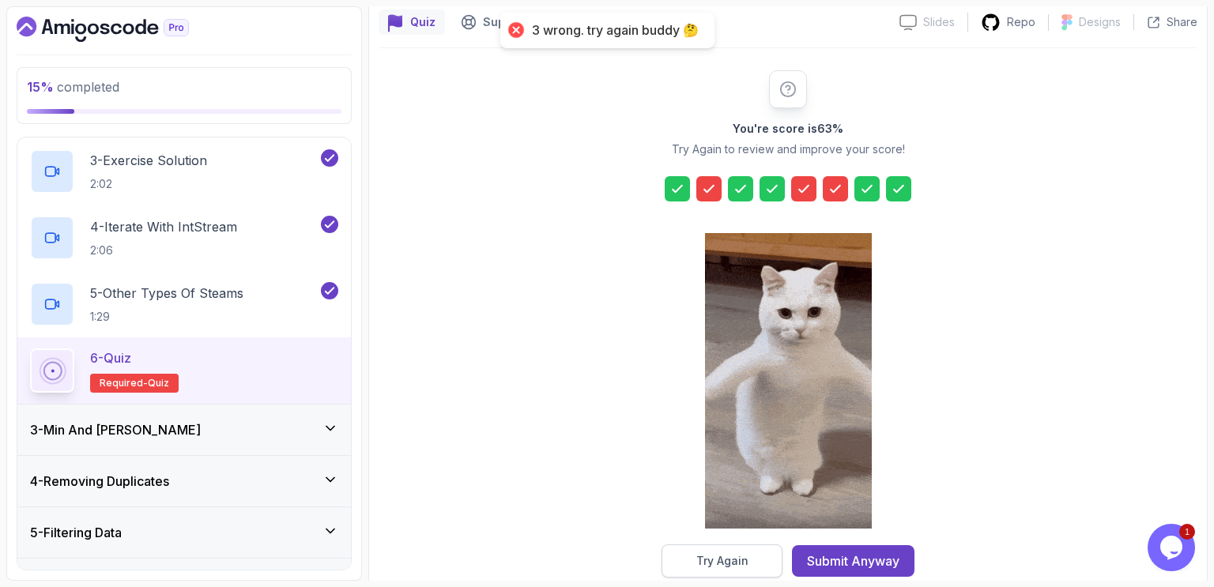
click at [737, 565] on div "Try Again" at bounding box center [723, 561] width 52 height 16
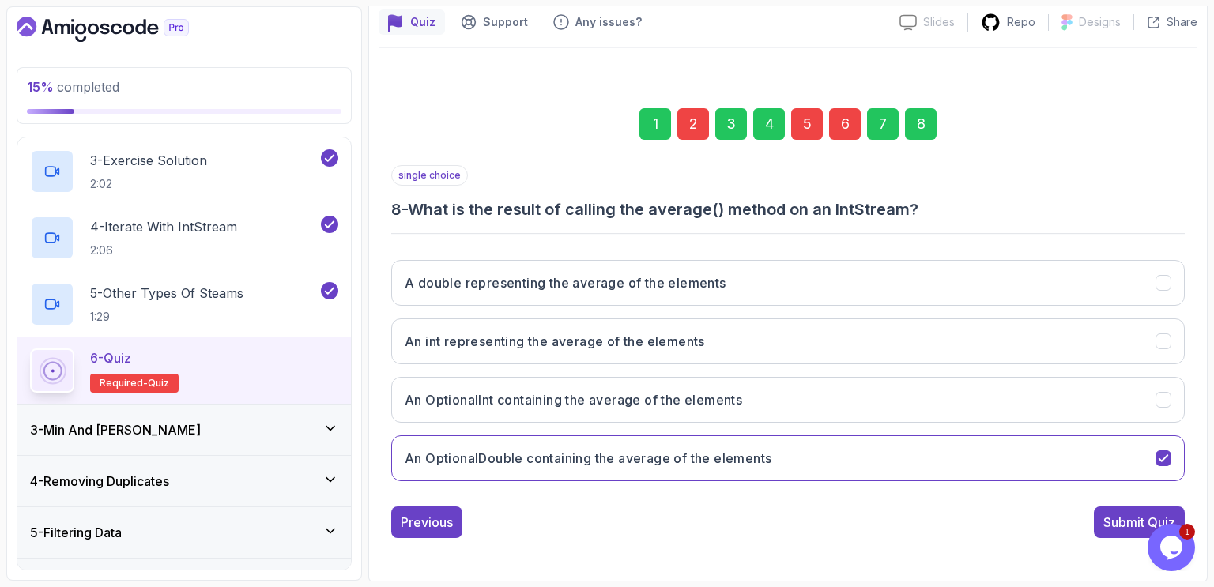
click at [693, 131] on div "2" at bounding box center [694, 124] width 32 height 32
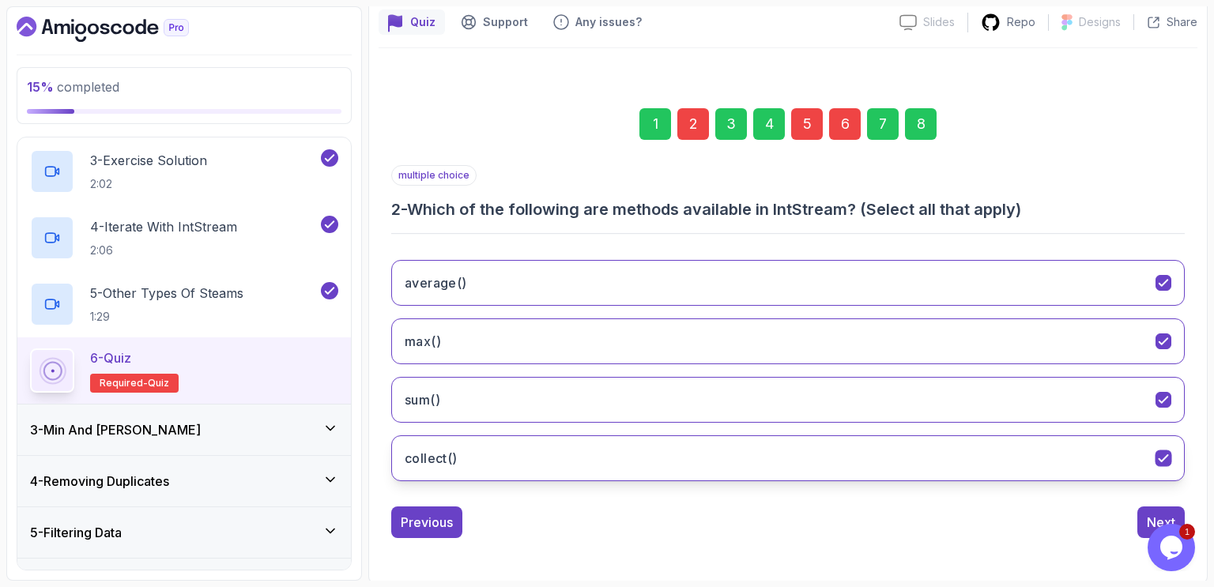
click at [1165, 455] on icon "collect()" at bounding box center [1164, 458] width 15 height 15
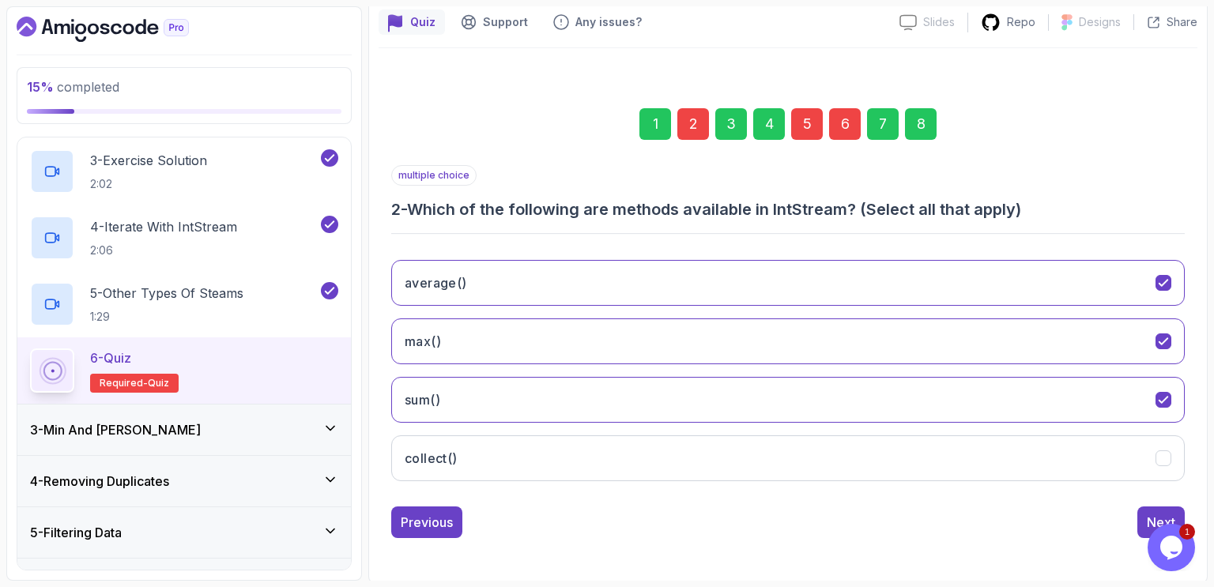
click at [940, 513] on div "Previous Next" at bounding box center [788, 523] width 794 height 32
click at [1148, 515] on div "Next" at bounding box center [1161, 522] width 28 height 19
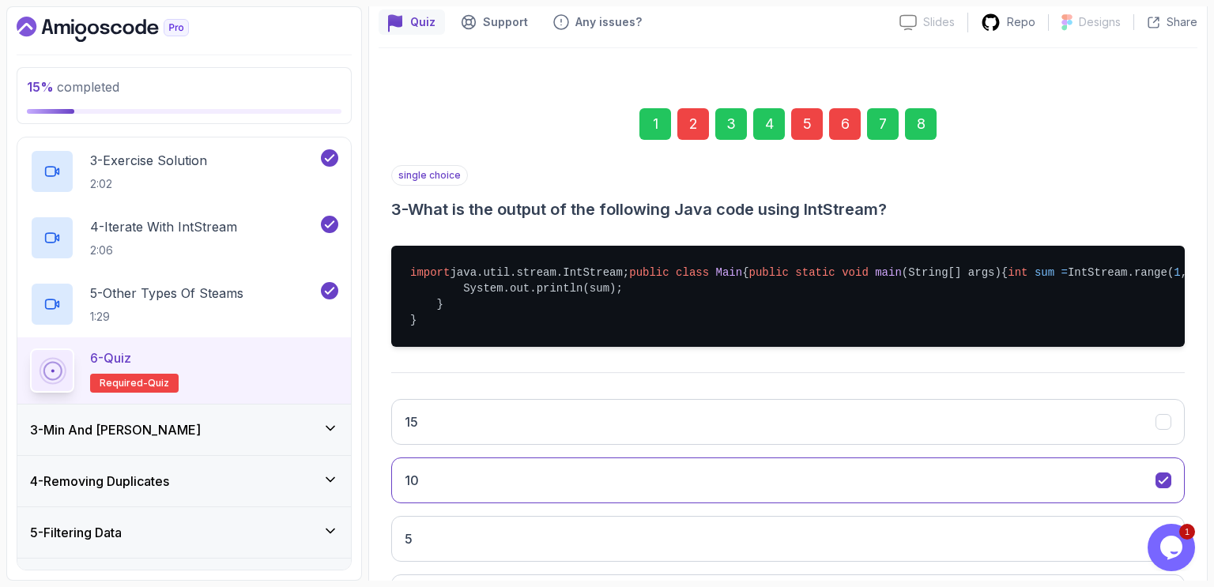
click at [806, 123] on div "5" at bounding box center [807, 124] width 32 height 32
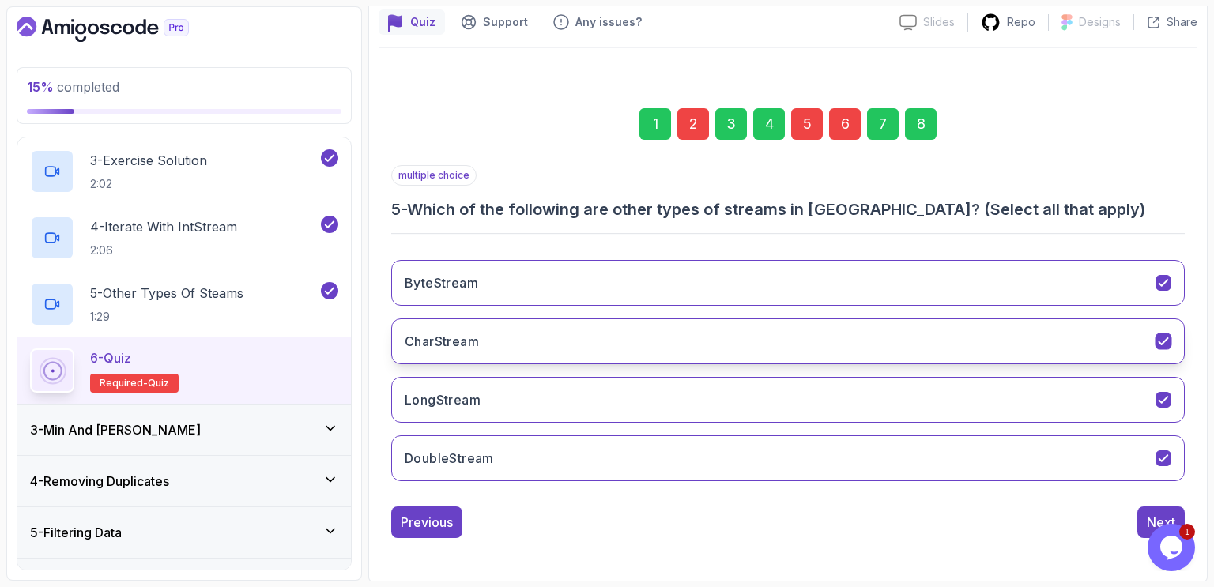
click at [1164, 344] on icon "CharStream" at bounding box center [1164, 341] width 15 height 15
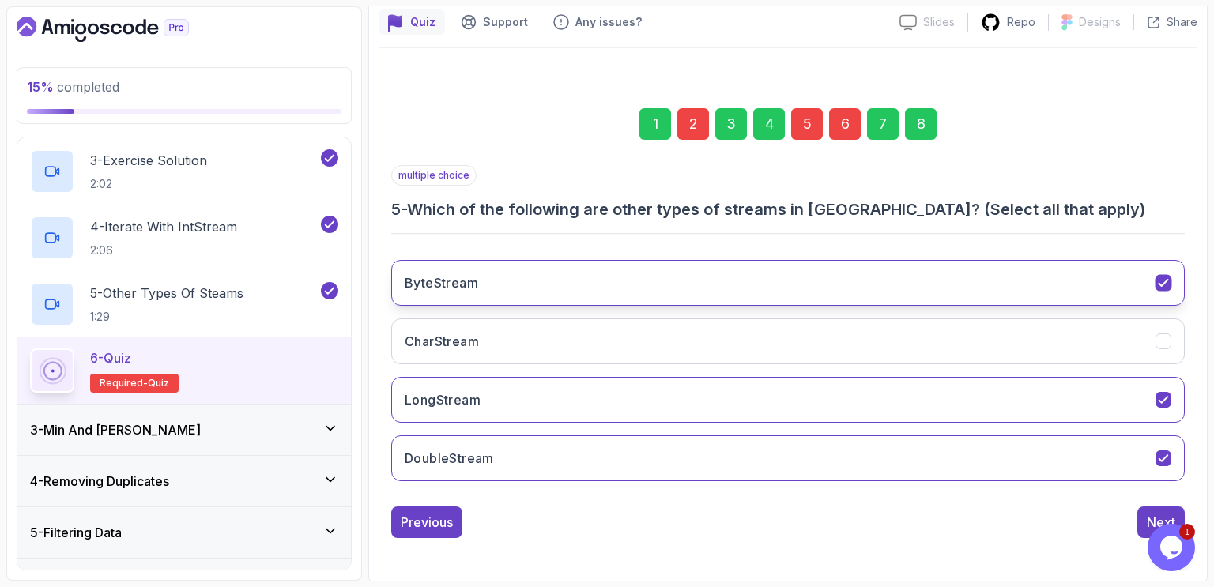
click at [1166, 279] on icon "ByteStream" at bounding box center [1164, 283] width 15 height 15
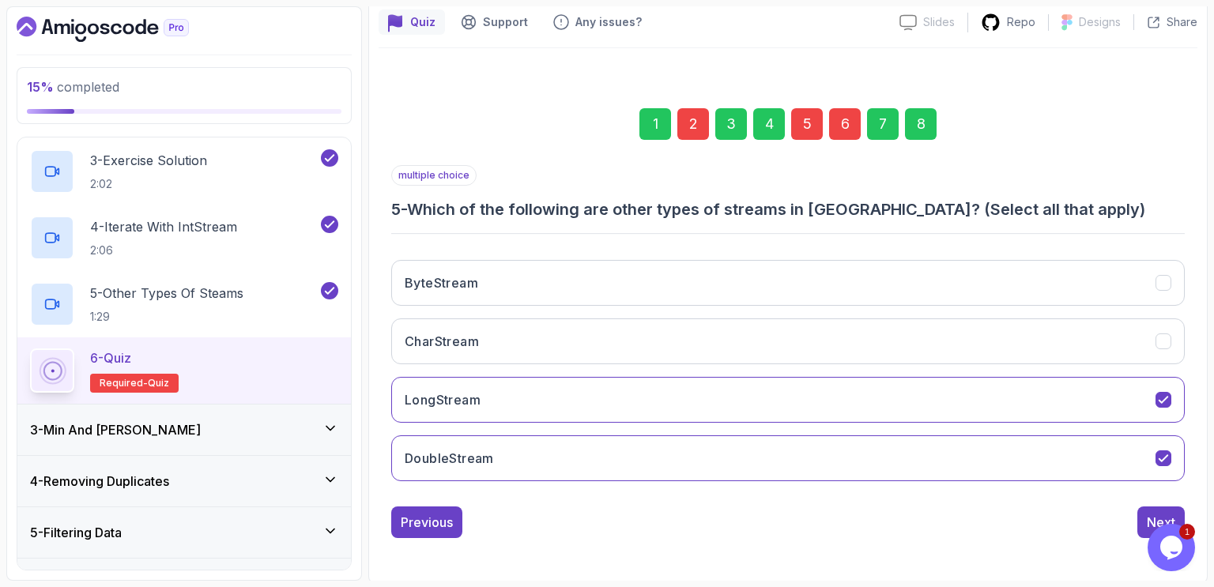
click at [891, 515] on div "Previous Next" at bounding box center [788, 523] width 794 height 32
click at [1150, 515] on div "Next" at bounding box center [1161, 522] width 28 height 19
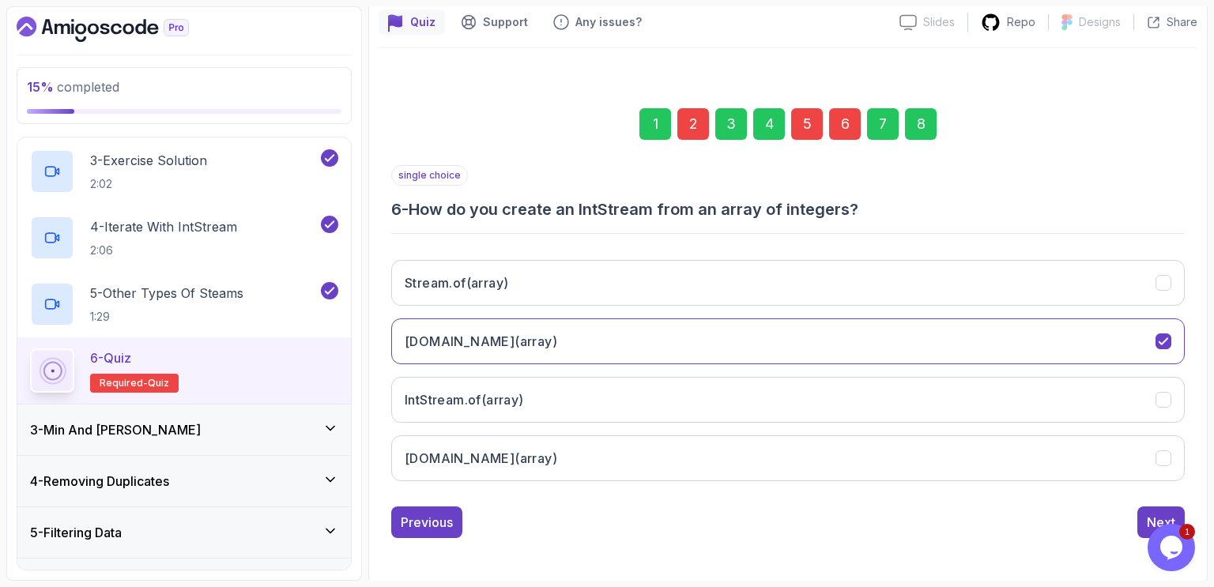
click at [845, 130] on div "6" at bounding box center [845, 124] width 32 height 32
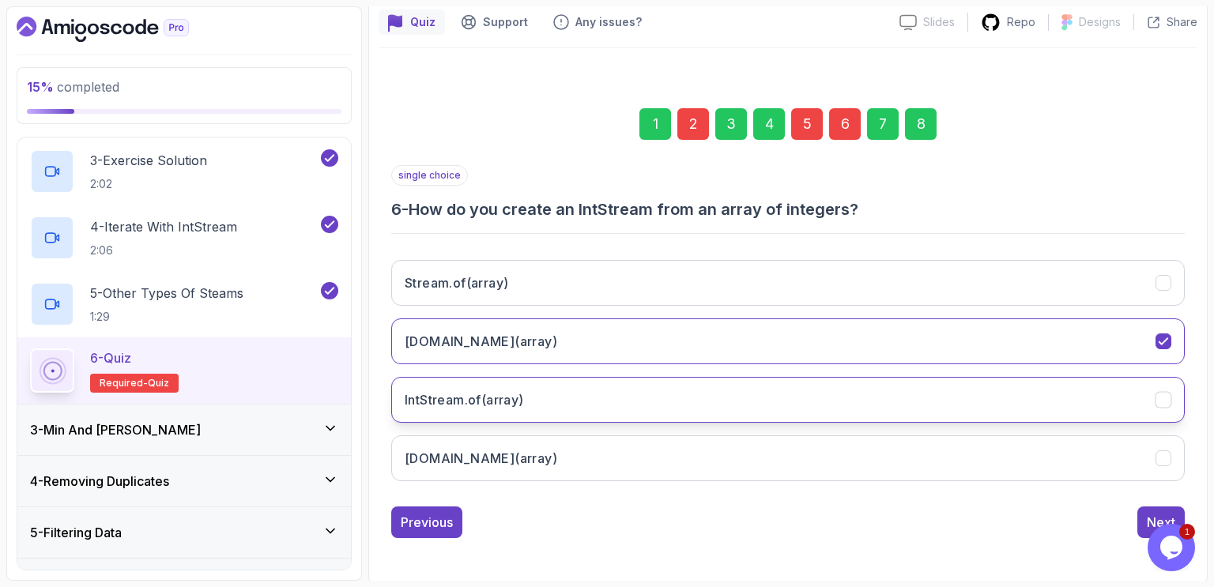
click at [448, 397] on h3 "IntStream.of(array)" at bounding box center [464, 400] width 119 height 19
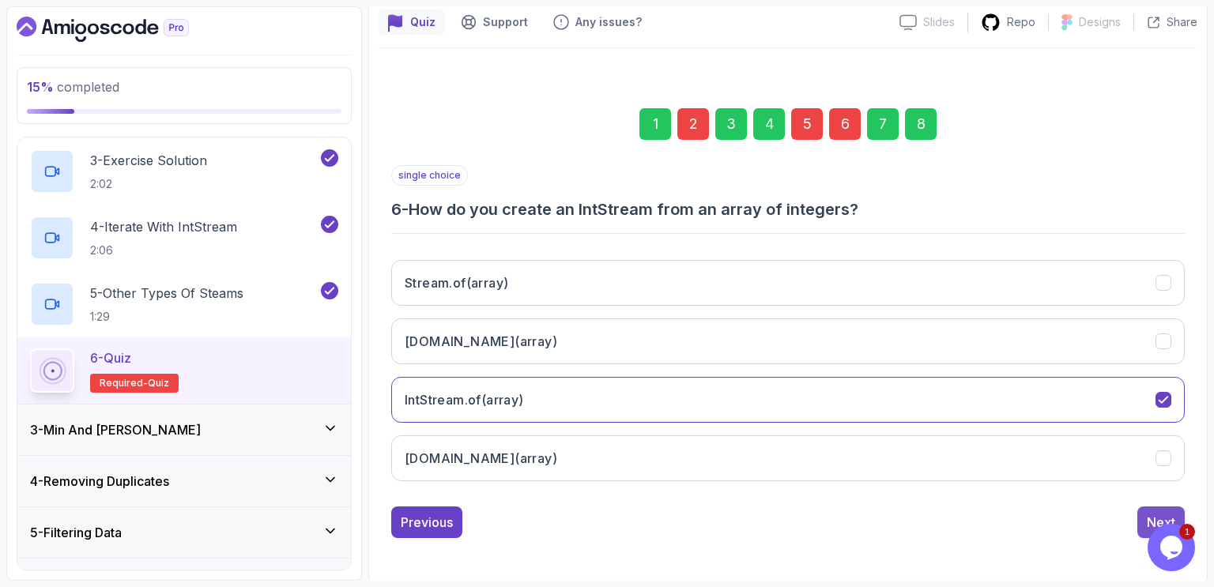
click at [1153, 519] on div "Next" at bounding box center [1161, 522] width 28 height 19
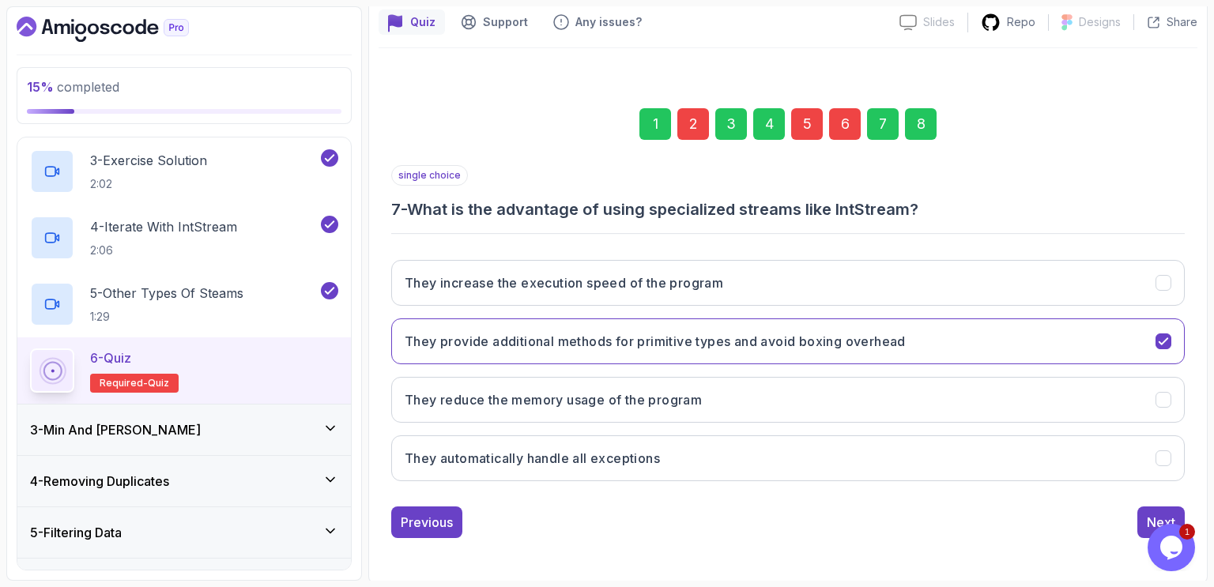
click at [1153, 519] on div "Next" at bounding box center [1161, 522] width 28 height 19
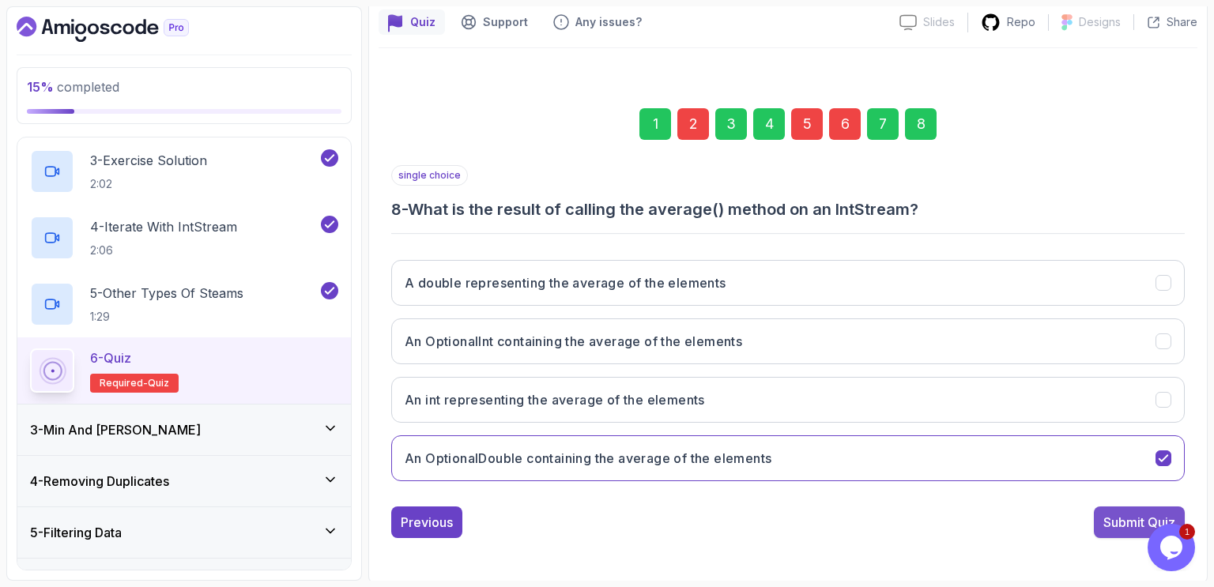
click at [1134, 522] on div "Submit Quiz" at bounding box center [1140, 522] width 72 height 19
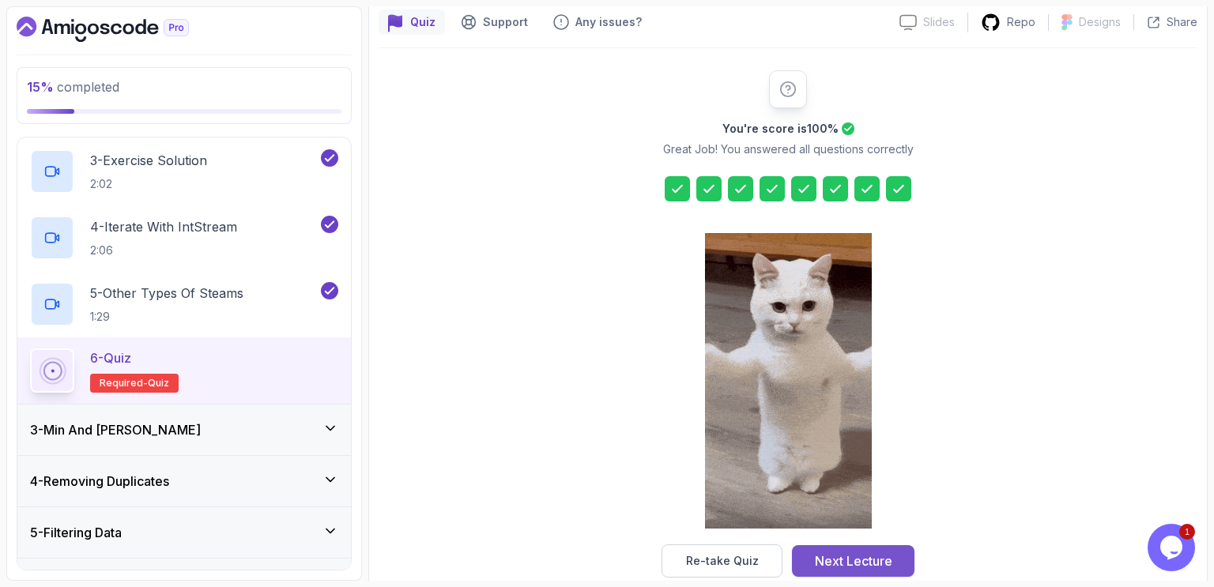
click at [879, 562] on div "Next Lecture" at bounding box center [853, 561] width 77 height 19
